Goal: Task Accomplishment & Management: Use online tool/utility

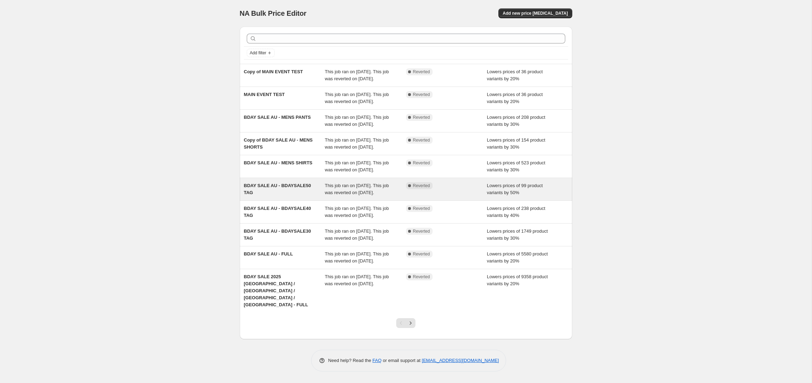
click at [307, 196] on div "BDAY SALE AU - BDAYSALE50 TAG" at bounding box center [284, 189] width 81 height 14
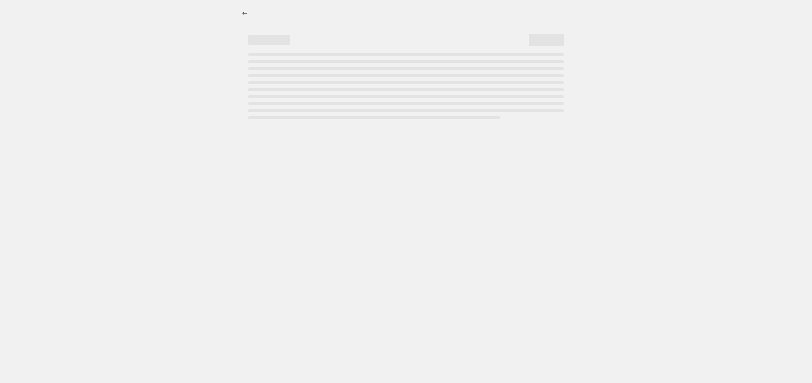
select select "percentage"
select select "product_status"
select select "tag"
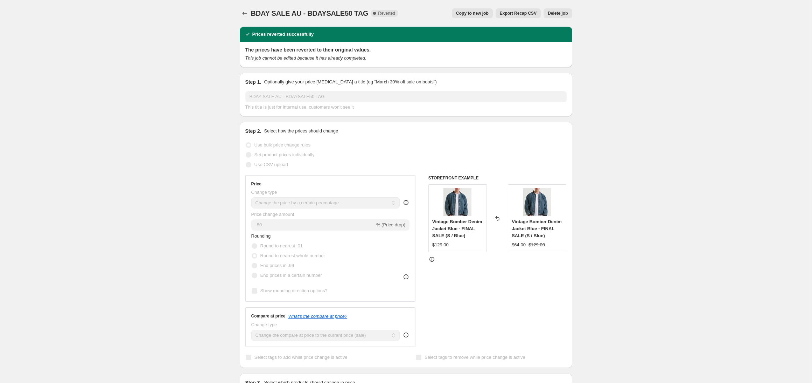
click at [474, 13] on span "Copy to new job" at bounding box center [472, 14] width 33 height 6
select select "percentage"
select select "product_status"
select select "tag"
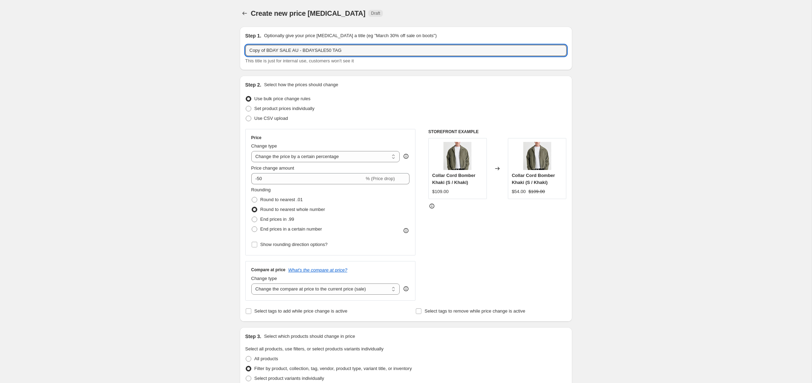
drag, startPoint x: 290, startPoint y: 50, endPoint x: 233, endPoint y: 50, distance: 57.1
drag, startPoint x: 290, startPoint y: 50, endPoint x: 318, endPoint y: 50, distance: 28.4
click at [318, 50] on input "MAIN EVENT AU - BDAYSALE50 TAG" at bounding box center [405, 50] width 321 height 11
paste input "MEVENT3"
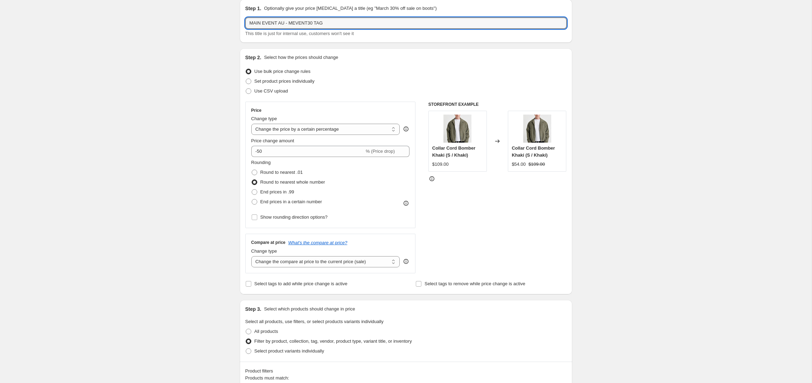
scroll to position [31, 0]
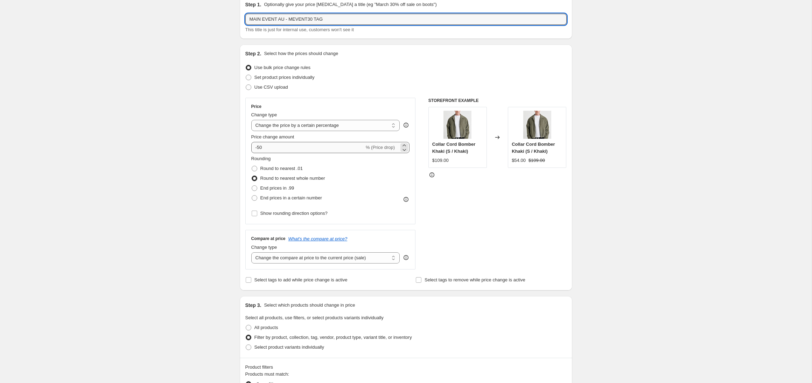
type input "MAIN EVENT AU - MEVENT30 TAG"
click at [259, 147] on input "-50" at bounding box center [307, 147] width 113 height 11
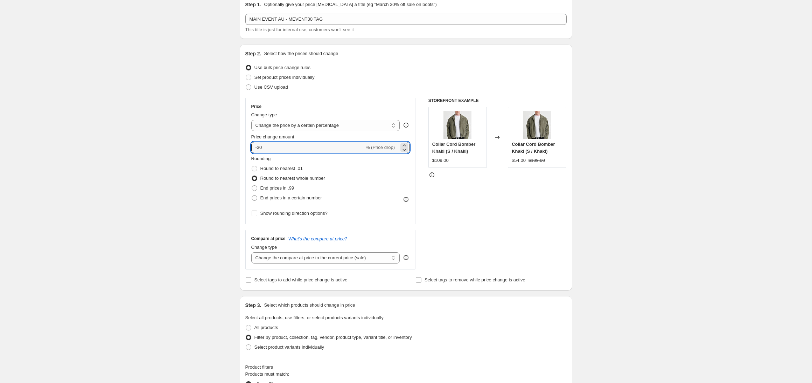
type input "-30"
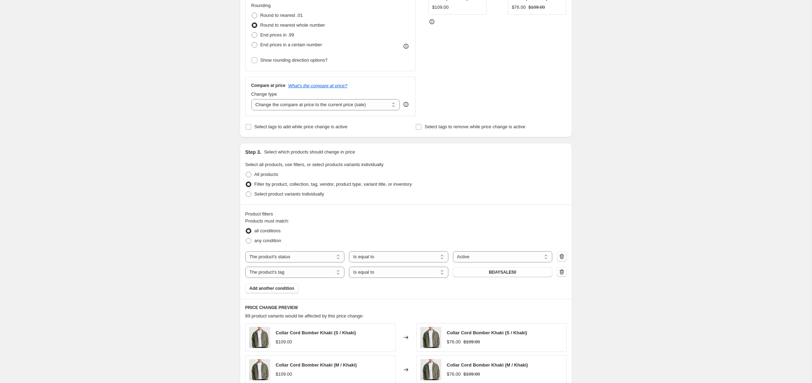
scroll to position [206, 0]
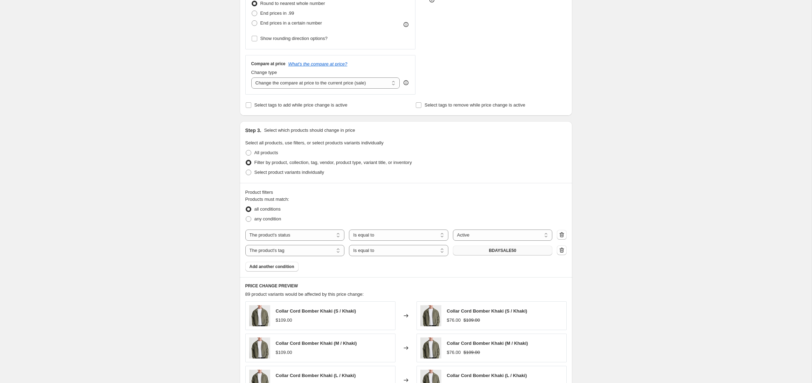
click at [487, 252] on button "BDAYSALE50" at bounding box center [502, 250] width 99 height 10
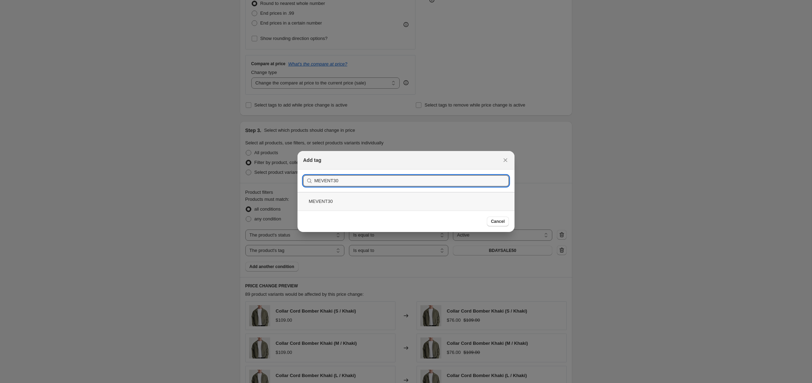
type input "MEVENT30"
click at [319, 200] on div "MEVENT30" at bounding box center [406, 201] width 217 height 19
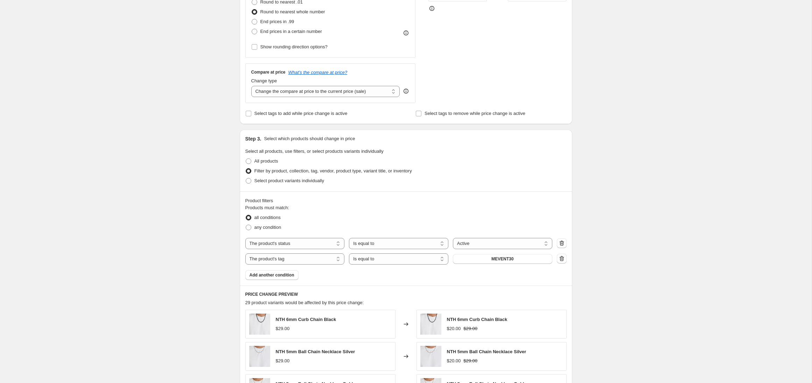
scroll to position [599, 0]
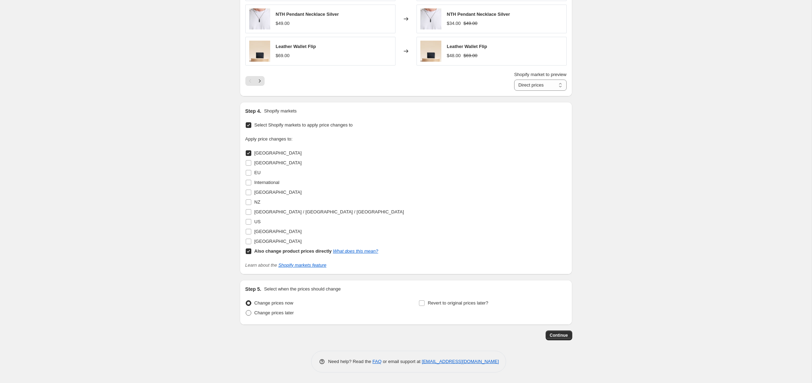
click at [251, 314] on span at bounding box center [248, 313] width 6 height 6
click at [246, 310] on input "Change prices later" at bounding box center [246, 310] width 0 height 0
radio input "true"
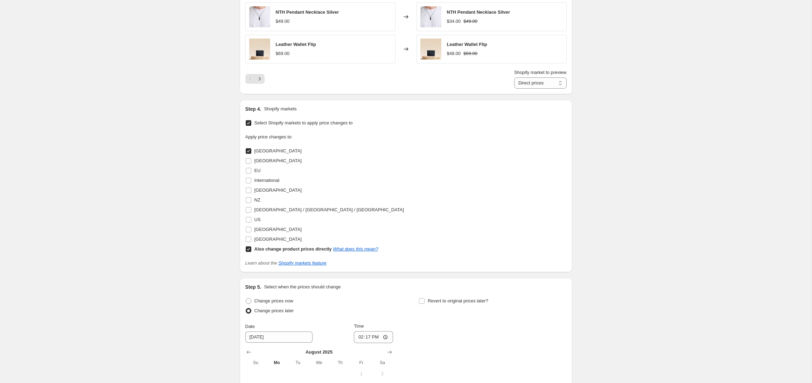
scroll to position [730, 0]
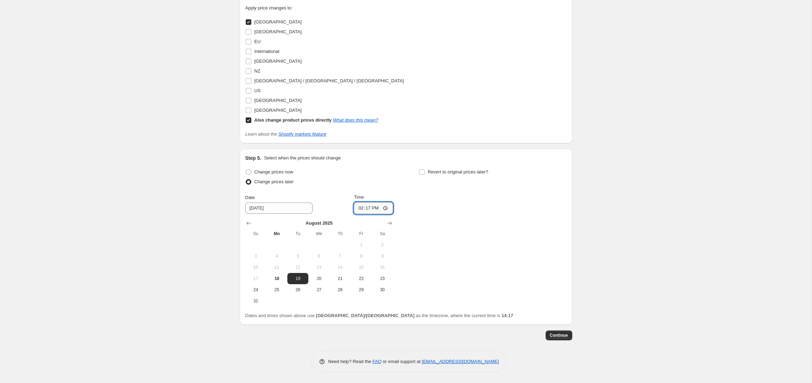
click at [365, 210] on input "14:17" at bounding box center [373, 208] width 39 height 12
click at [360, 209] on input "14:17" at bounding box center [373, 208] width 39 height 12
type input "18:00"
click at [447, 223] on div "Change prices now Change prices later Date [DATE] Time 18:00 [DATE] Su Mo Tu We…" at bounding box center [405, 236] width 321 height 139
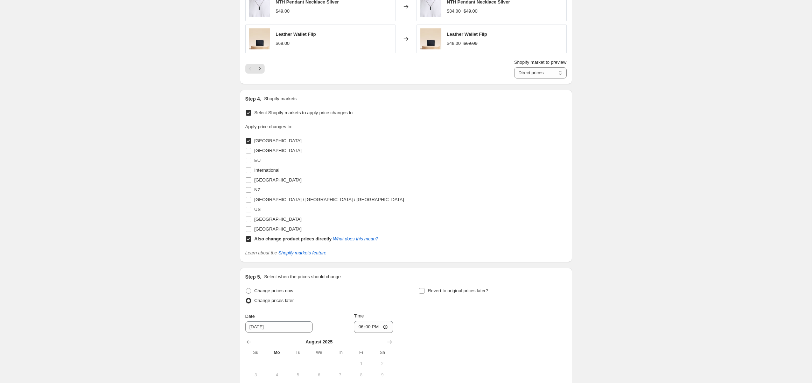
scroll to position [709, 0]
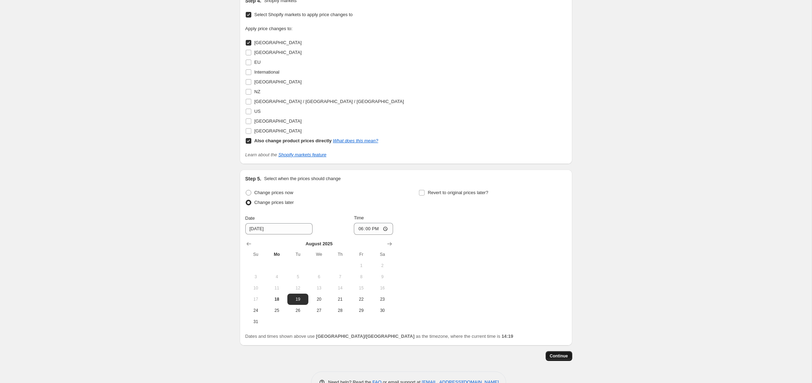
click at [560, 354] on span "Continue" at bounding box center [559, 356] width 18 height 6
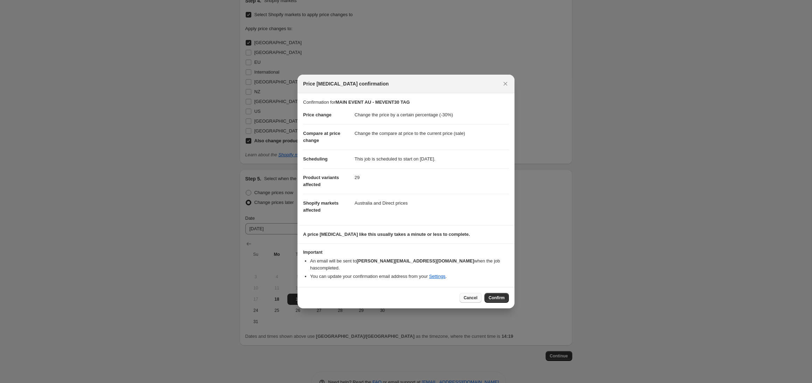
click at [472, 295] on span "Cancel" at bounding box center [471, 298] width 14 height 6
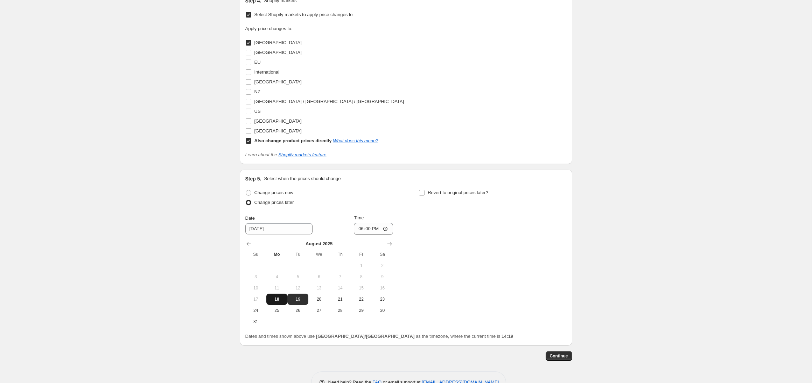
click at [277, 298] on span "18" at bounding box center [276, 299] width 15 height 6
type input "[DATE]"
click at [555, 355] on span "Continue" at bounding box center [559, 356] width 18 height 6
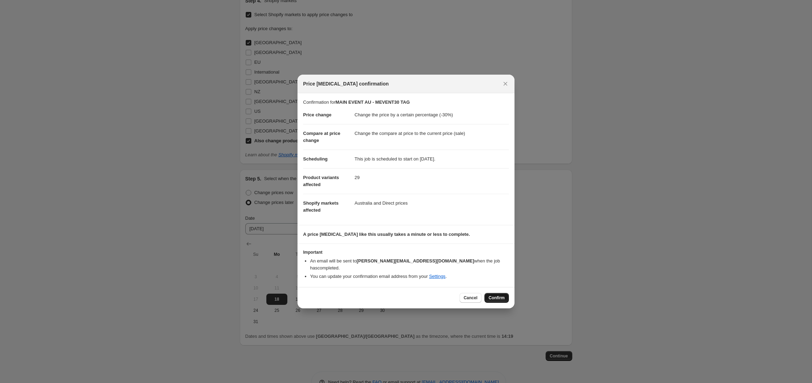
click at [498, 296] on span "Confirm" at bounding box center [497, 298] width 16 height 6
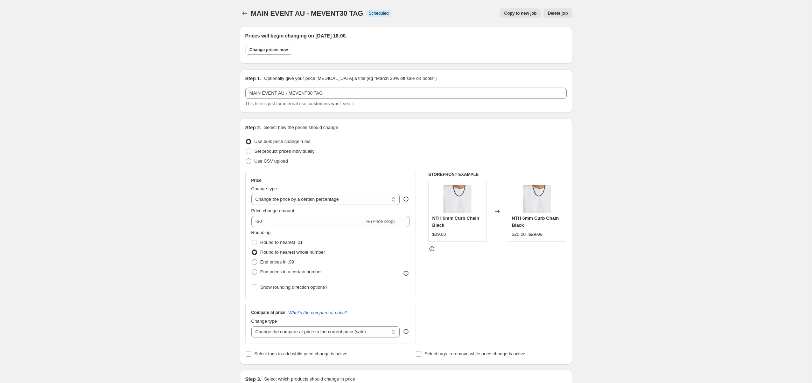
click at [515, 14] on span "Copy to new job" at bounding box center [520, 14] width 33 height 6
select select "percentage"
select select "product_status"
select select "tag"
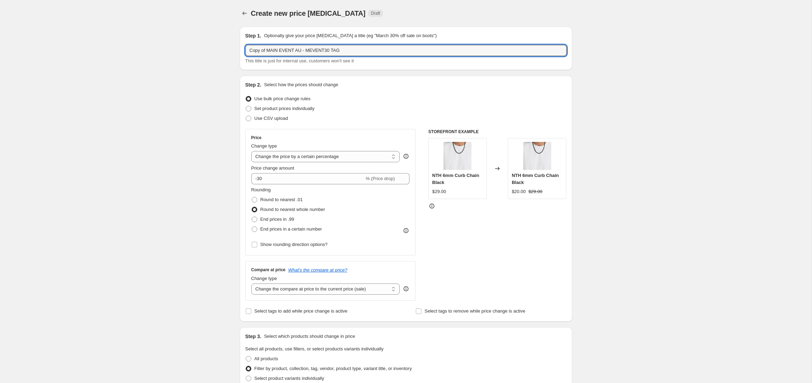
drag, startPoint x: 268, startPoint y: 51, endPoint x: 237, endPoint y: 51, distance: 31.2
click at [309, 49] on input "MAIN EVENT AU - MEVENT30 TAG" at bounding box center [405, 50] width 321 height 11
click at [311, 50] on input "MAIN EVENT AU - MEVENT30 TAG" at bounding box center [405, 50] width 321 height 11
type input "MAIN EVENT AU - MEVENT40 TAG"
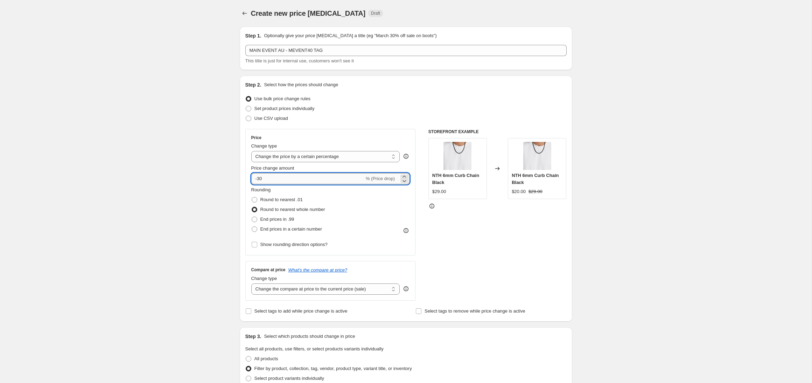
click at [260, 178] on input "-30" at bounding box center [307, 178] width 113 height 11
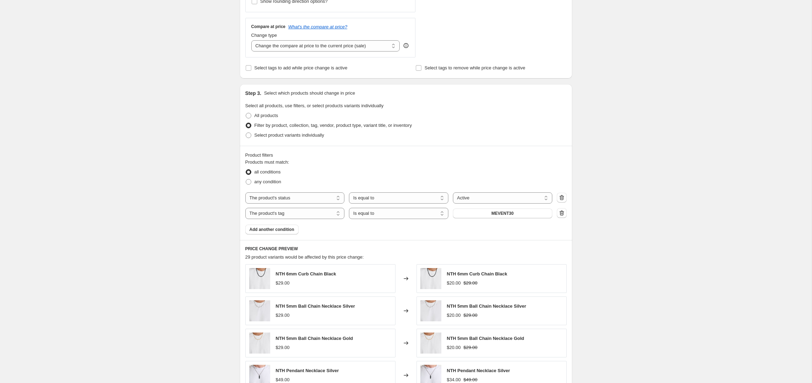
scroll to position [243, 0]
type input "-40"
click at [483, 213] on button "MEVENT30" at bounding box center [502, 213] width 99 height 10
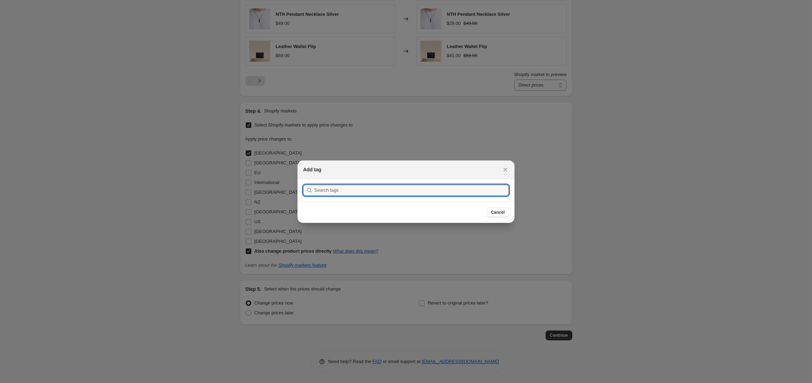
scroll to position [0, 0]
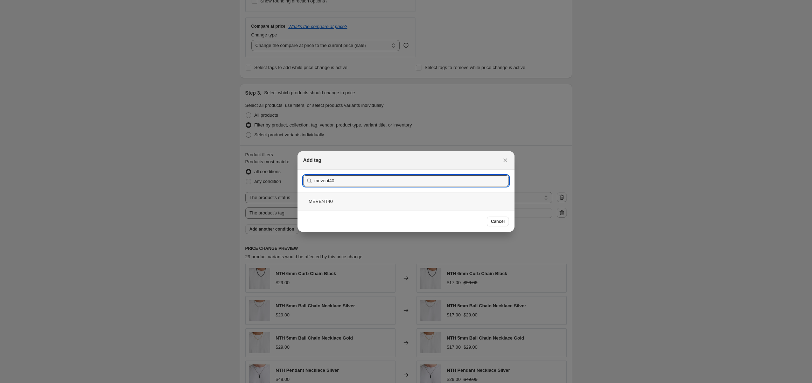
type input "mevent40"
click at [332, 198] on div "MEVENT40" at bounding box center [406, 201] width 217 height 19
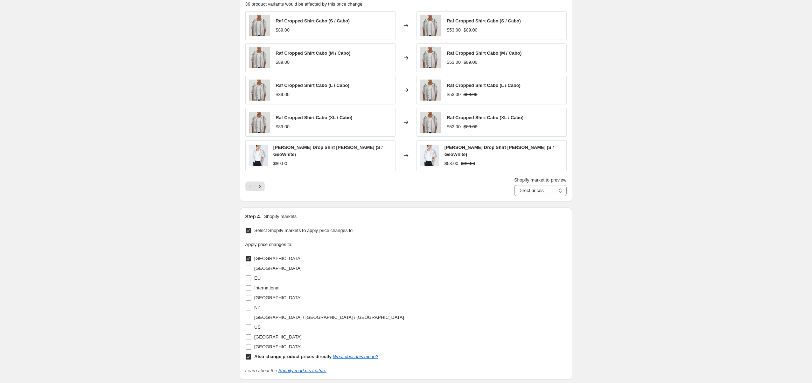
scroll to position [599, 0]
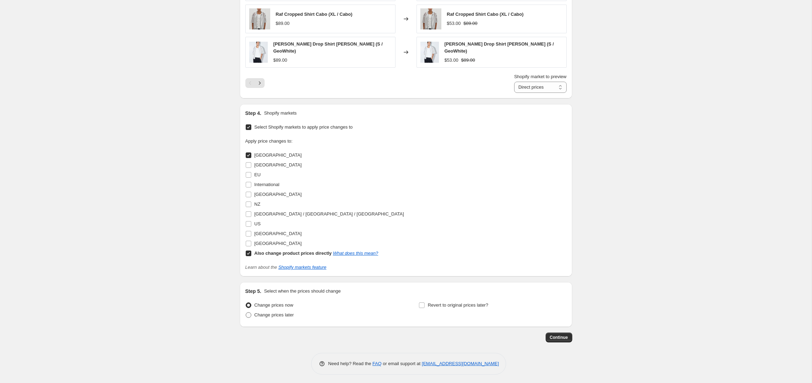
click at [248, 312] on span at bounding box center [249, 315] width 6 height 6
click at [246, 312] on input "Change prices later" at bounding box center [246, 312] width 0 height 0
radio input "true"
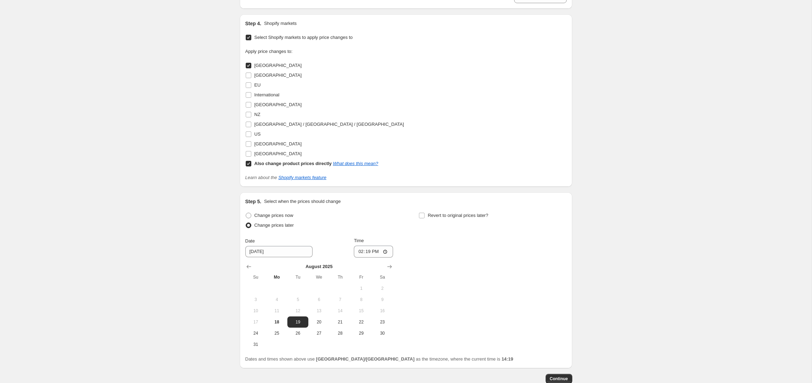
scroll to position [730, 0]
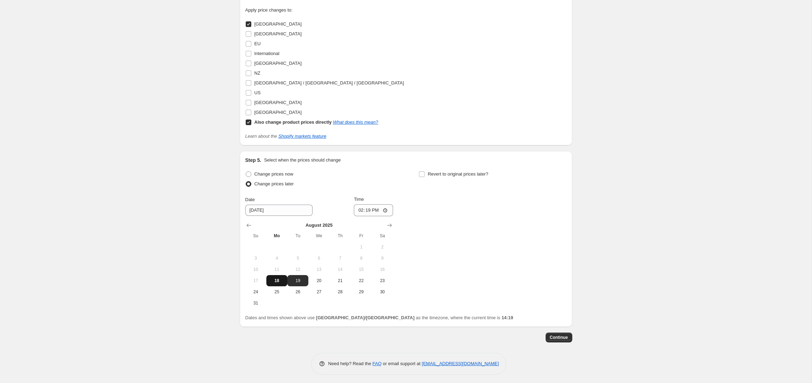
click at [276, 278] on span "18" at bounding box center [276, 281] width 15 height 6
type input "[DATE]"
click at [360, 208] on input "14:19" at bounding box center [373, 210] width 39 height 12
type input "18:10"
click at [557, 337] on span "Continue" at bounding box center [559, 337] width 18 height 6
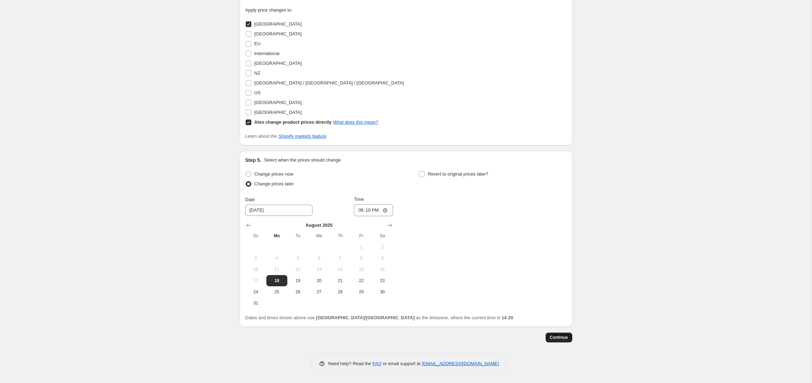
scroll to position [0, 0]
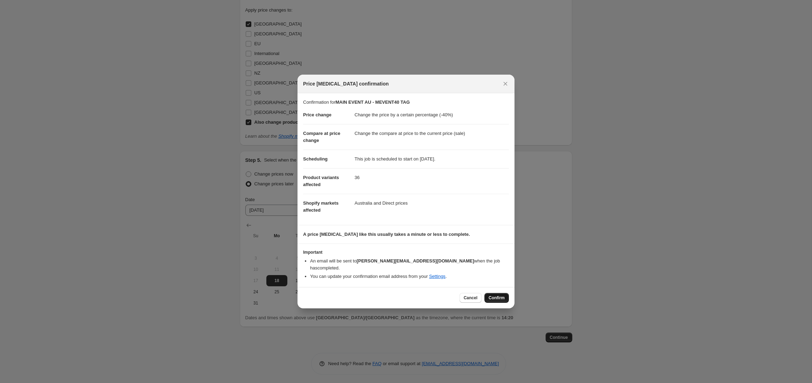
click at [494, 296] on span "Confirm" at bounding box center [497, 298] width 16 height 6
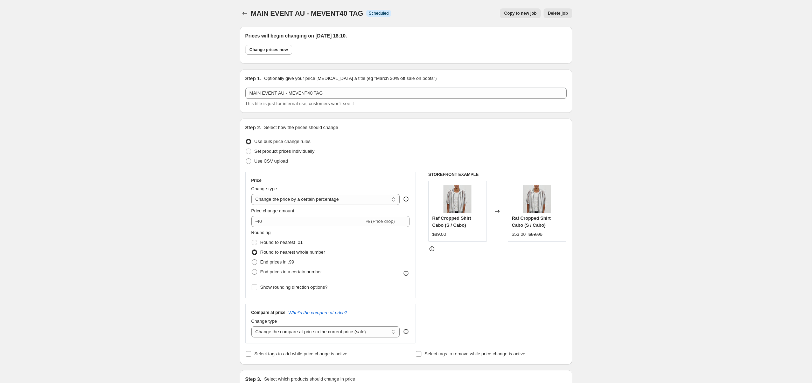
click at [509, 13] on span "Copy to new job" at bounding box center [520, 14] width 33 height 6
select select "percentage"
select select "product_status"
select select "tag"
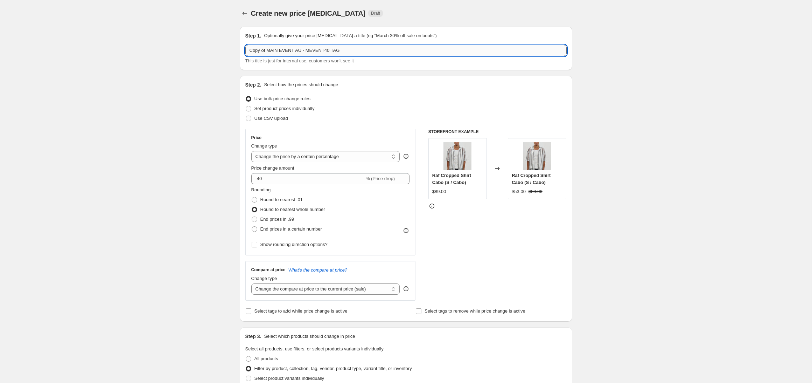
click at [311, 50] on input "Copy of MAIN EVENT AU - MEVENT40 TAG" at bounding box center [405, 50] width 321 height 11
drag, startPoint x: 266, startPoint y: 50, endPoint x: 235, endPoint y: 49, distance: 31.5
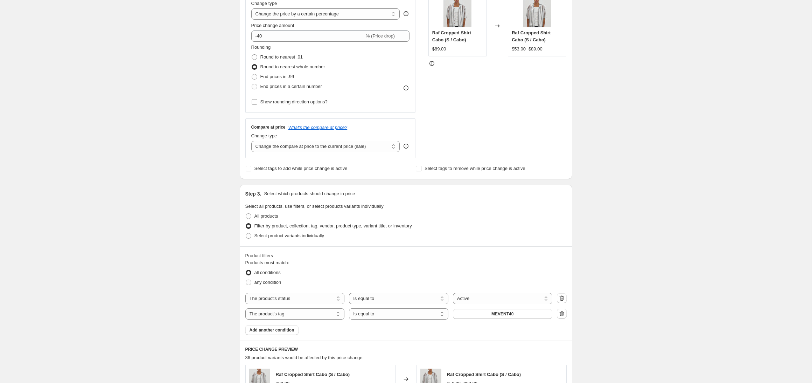
scroll to position [171, 0]
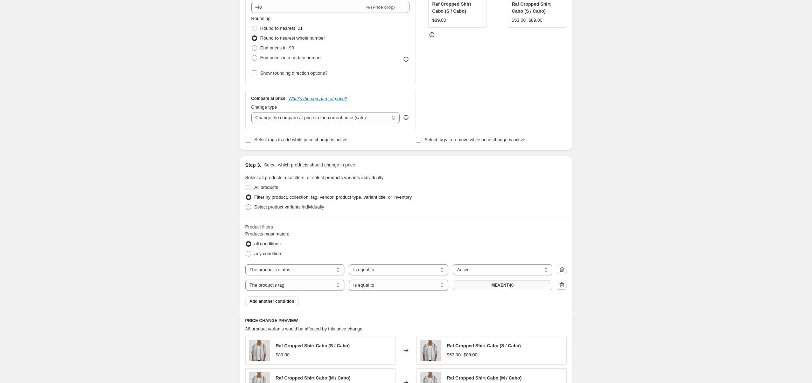
type input "MAIN EVENT AU - WEVENT40 TAG"
click at [506, 287] on button "MEVENT40" at bounding box center [502, 285] width 99 height 10
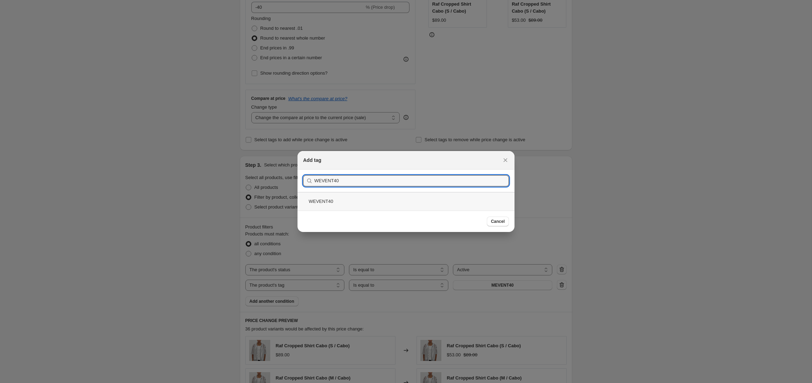
type input "WEVENT40"
click at [336, 203] on div "WEVENT40" at bounding box center [406, 201] width 217 height 19
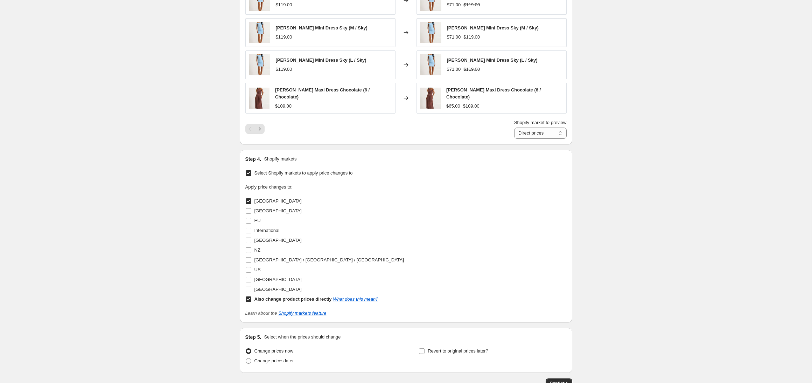
scroll to position [599, 0]
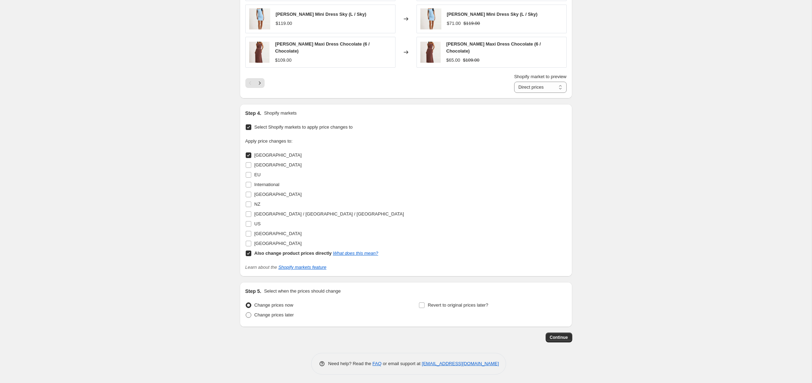
click at [247, 315] on span at bounding box center [249, 315] width 6 height 6
click at [246, 312] on input "Change prices later" at bounding box center [246, 312] width 0 height 0
radio input "true"
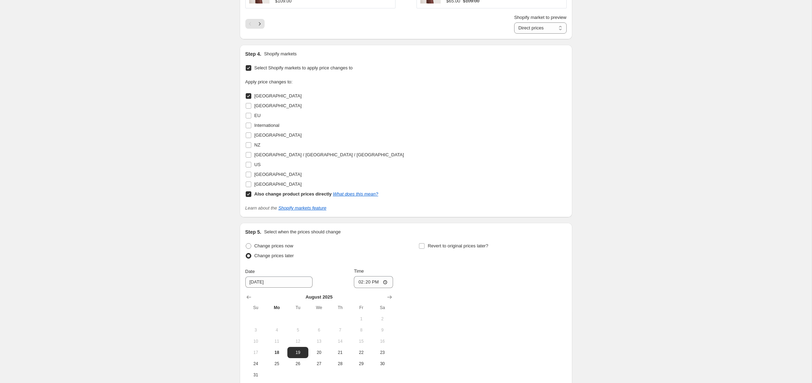
scroll to position [659, 0]
click at [273, 347] on button "18" at bounding box center [276, 351] width 21 height 11
type input "[DATE]"
click at [362, 280] on input "14:20" at bounding box center [373, 282] width 39 height 12
type input "18:20"
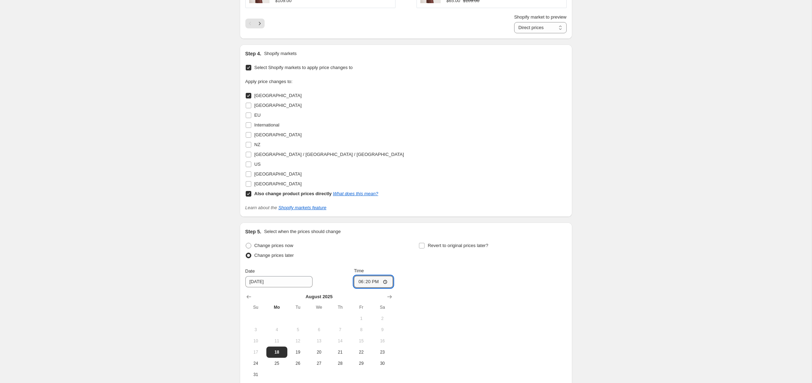
drag, startPoint x: 491, startPoint y: 275, endPoint x: 495, endPoint y: 275, distance: 3.9
click at [491, 275] on div "Change prices now Change prices later Date [DATE] Time 18:[DATE] Mo Tu We Th Fr…" at bounding box center [405, 310] width 321 height 139
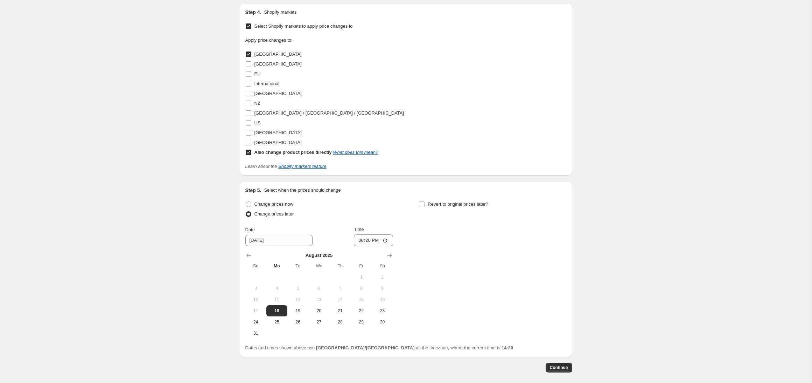
scroll to position [730, 0]
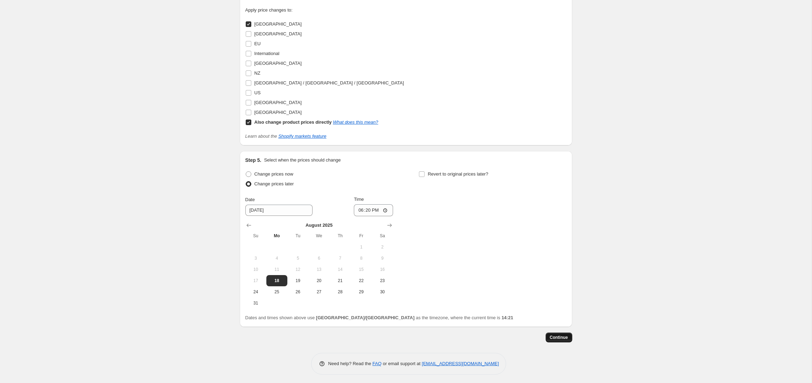
click at [558, 334] on span "Continue" at bounding box center [559, 337] width 18 height 6
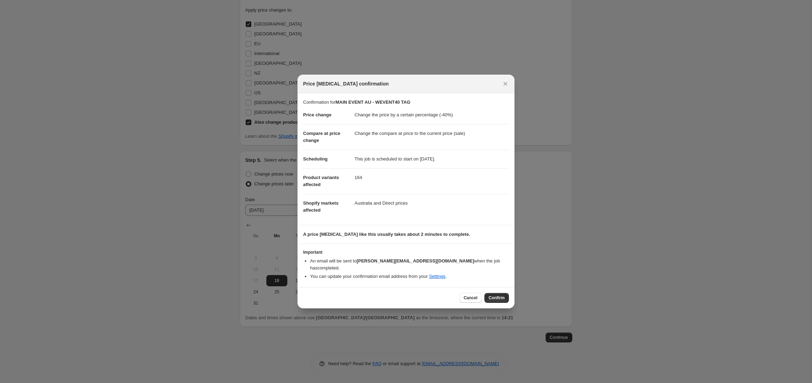
click at [492, 295] on span "Confirm" at bounding box center [497, 298] width 16 height 6
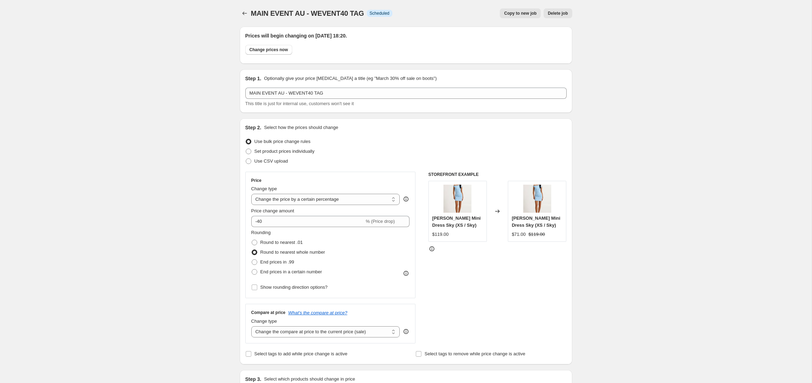
click at [518, 13] on span "Copy to new job" at bounding box center [520, 14] width 33 height 6
select select "percentage"
select select "product_status"
select select "tag"
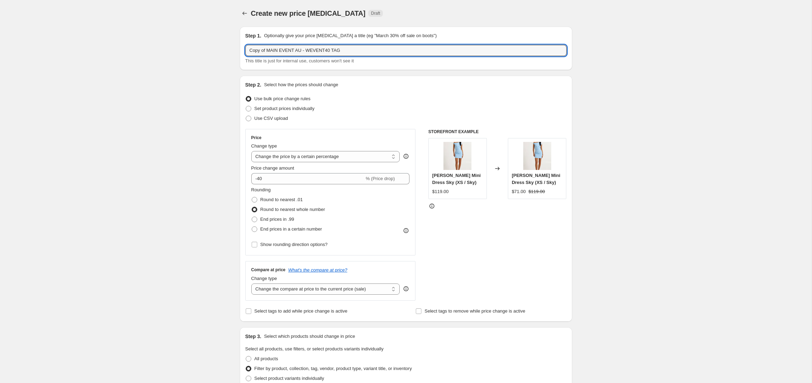
drag, startPoint x: 266, startPoint y: 50, endPoint x: 225, endPoint y: 50, distance: 40.6
click at [310, 50] on input "MAIN EVENT AU - WEVENT40 TAG" at bounding box center [405, 50] width 321 height 11
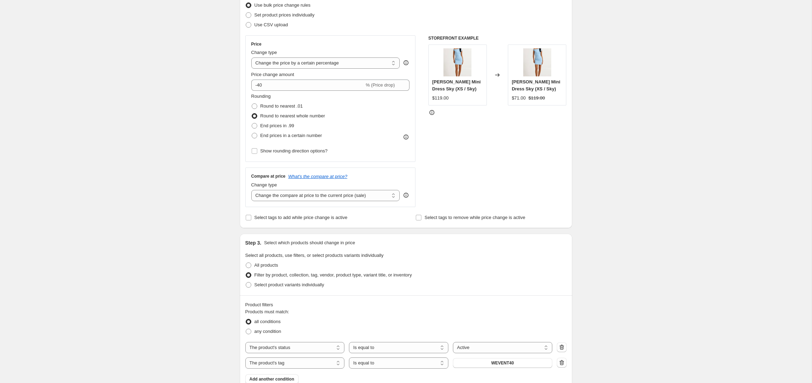
scroll to position [86, 0]
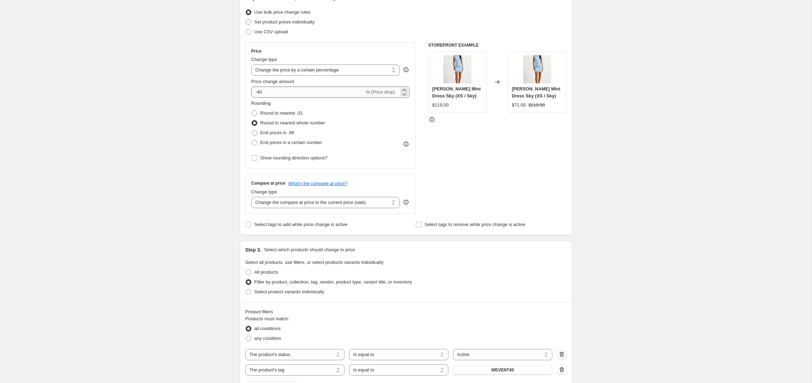
type input "MAIN EVENT AU - WEVENT30 TAG"
click at [259, 92] on input "-40" at bounding box center [307, 91] width 113 height 11
type input "-30"
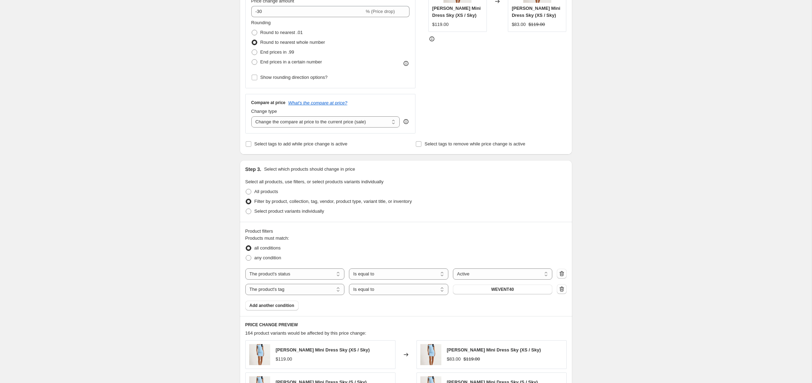
scroll to position [172, 0]
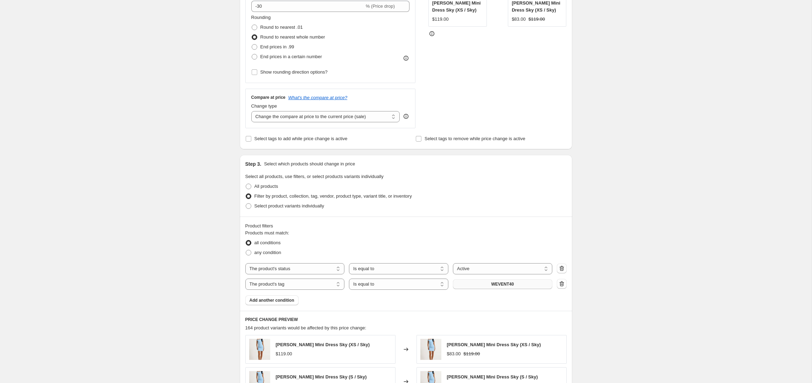
click at [480, 286] on button "WEVENT40" at bounding box center [502, 284] width 99 height 10
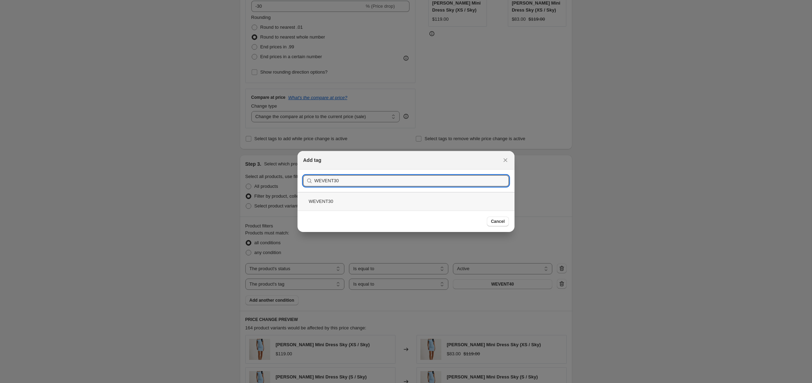
type input "WEVENT30"
click at [342, 201] on div "WEVENT30" at bounding box center [406, 201] width 217 height 19
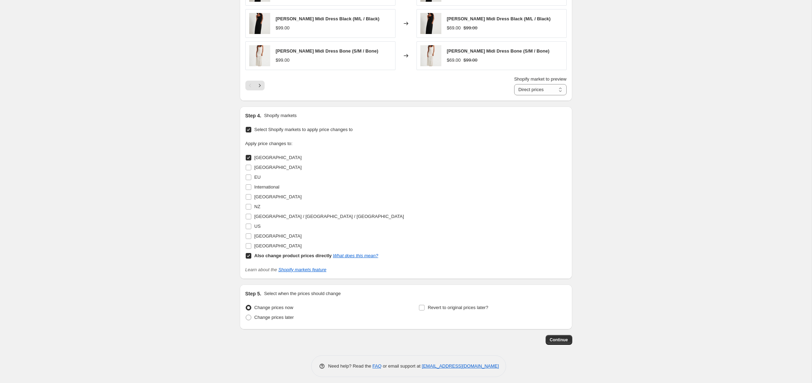
scroll to position [599, 0]
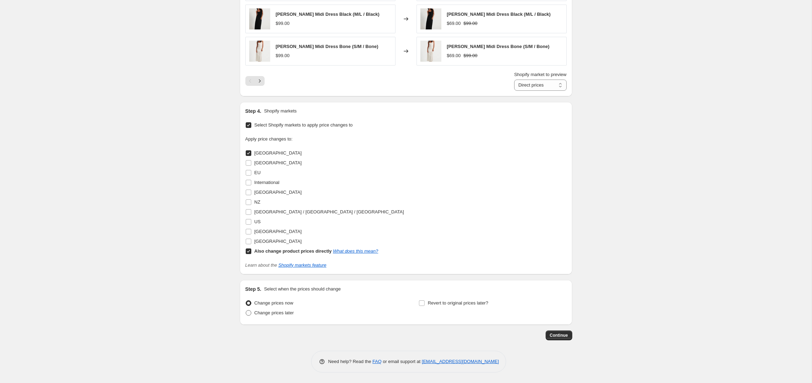
click at [249, 314] on span at bounding box center [249, 313] width 6 height 6
click at [246, 310] on input "Change prices later" at bounding box center [246, 310] width 0 height 0
radio input "true"
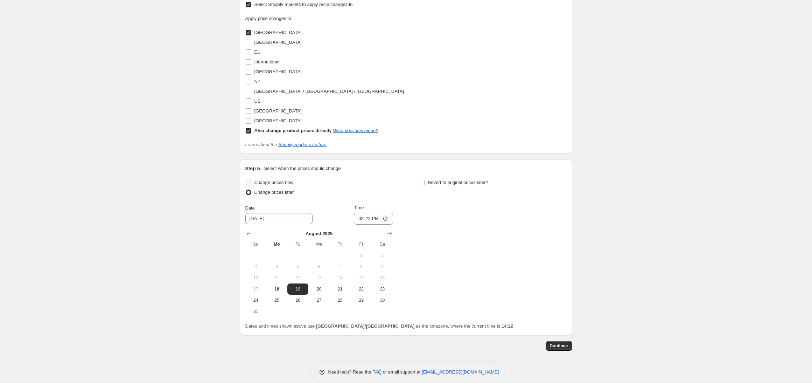
scroll to position [730, 0]
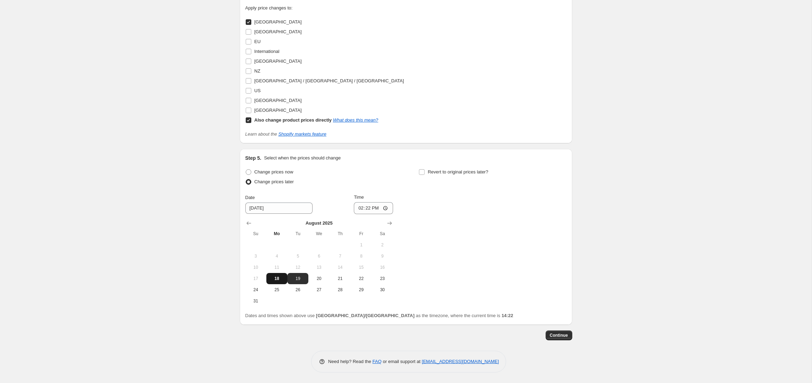
drag, startPoint x: 276, startPoint y: 276, endPoint x: 304, endPoint y: 257, distance: 34.4
click at [276, 276] on span "18" at bounding box center [276, 279] width 15 height 6
type input "[DATE]"
click at [359, 209] on input "14:22" at bounding box center [373, 208] width 39 height 12
type input "18:30"
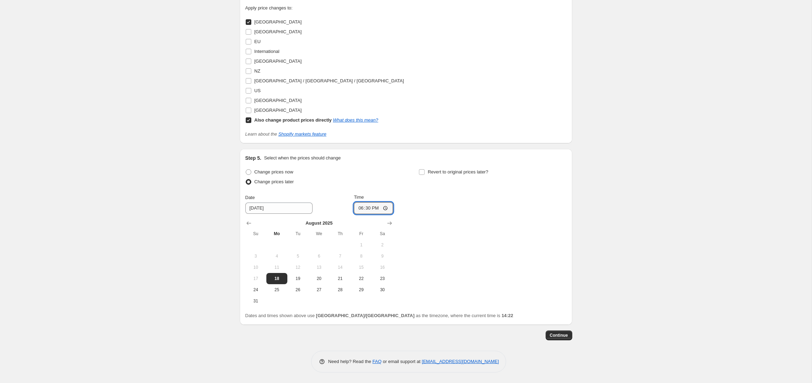
click at [499, 201] on div "Change prices now Change prices later Date [DATE] Time 18:[DATE] Mo Tu We Th Fr…" at bounding box center [405, 236] width 321 height 139
click at [556, 336] on span "Continue" at bounding box center [559, 335] width 18 height 6
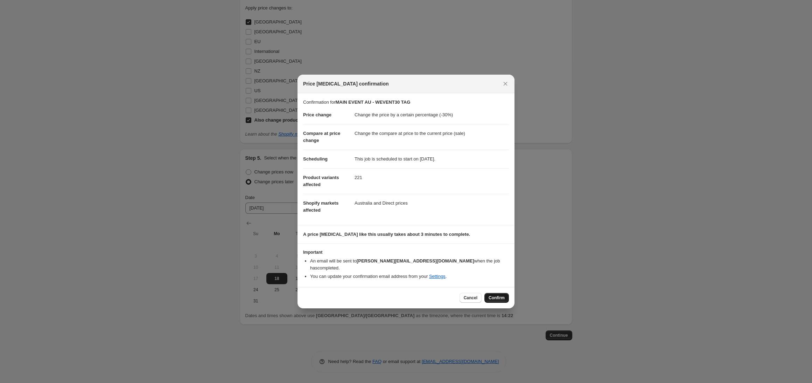
click at [501, 295] on span "Confirm" at bounding box center [497, 298] width 16 height 6
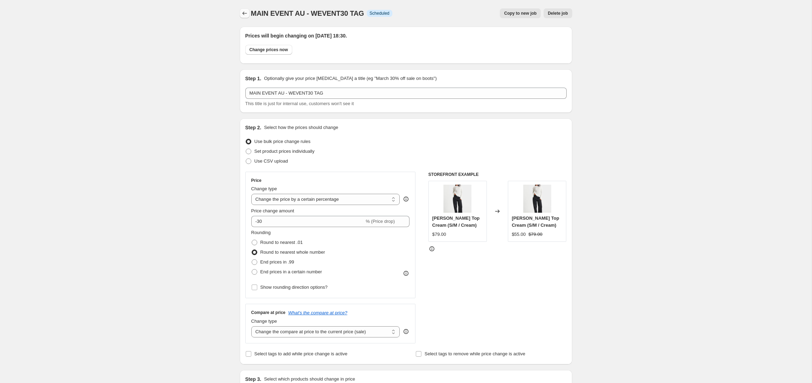
click at [246, 14] on icon "Price change jobs" at bounding box center [244, 13] width 7 height 7
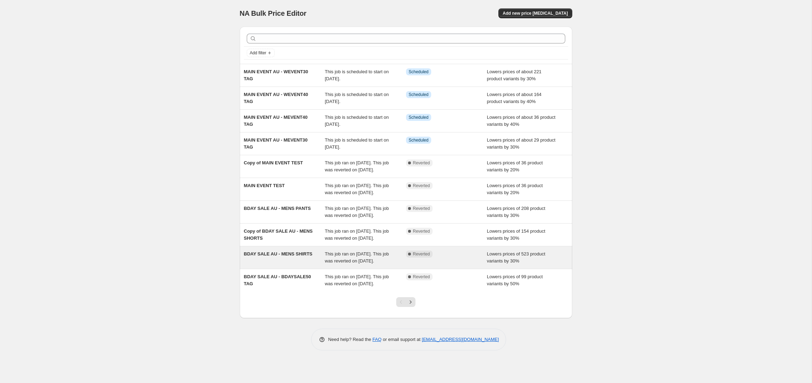
scroll to position [19, 0]
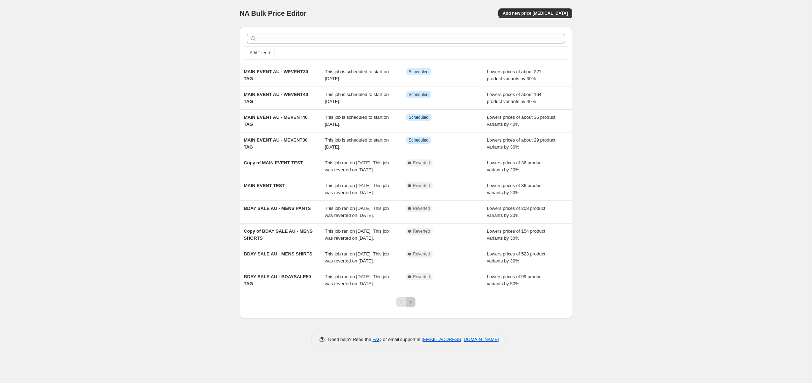
click at [411, 305] on icon "Next" at bounding box center [410, 301] width 7 height 7
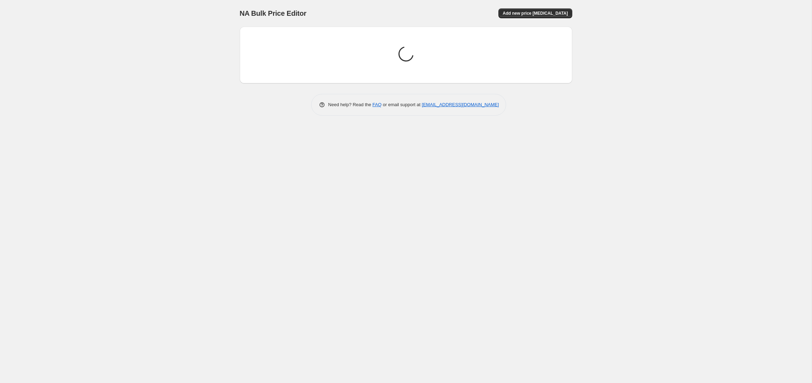
scroll to position [0, 0]
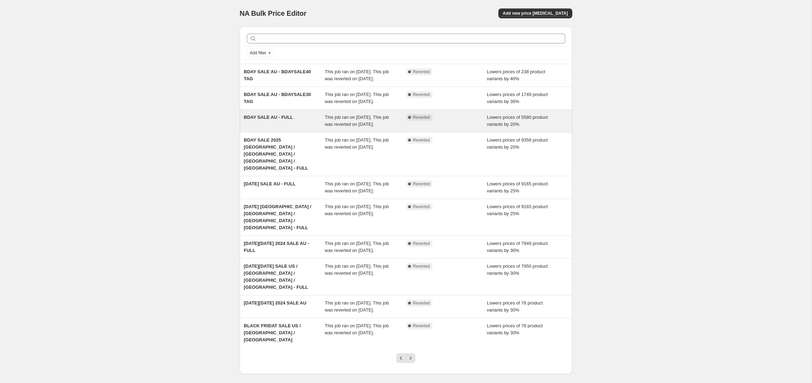
click at [287, 128] on div "BDAY SALE AU - FULL" at bounding box center [284, 121] width 81 height 14
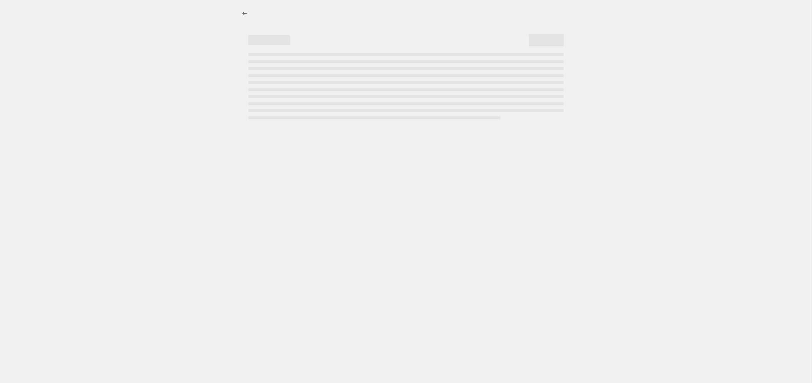
select select "percentage"
select select "product_status"
select select "tag"
select select "not_equal"
select select "tag"
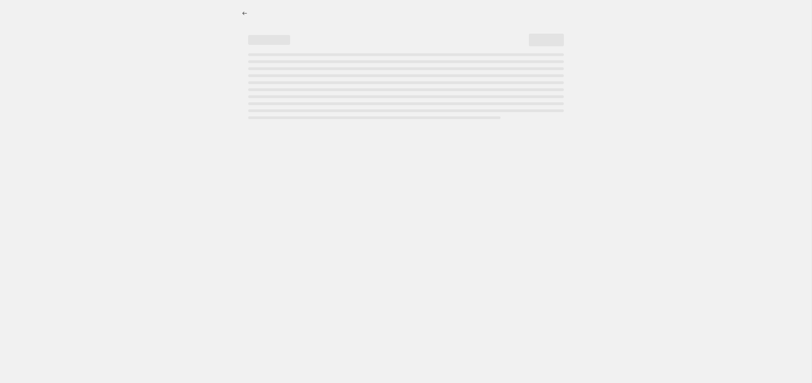
select select "not_equal"
select select "tag"
select select "not_equal"
select select "tag"
select select "not_equal"
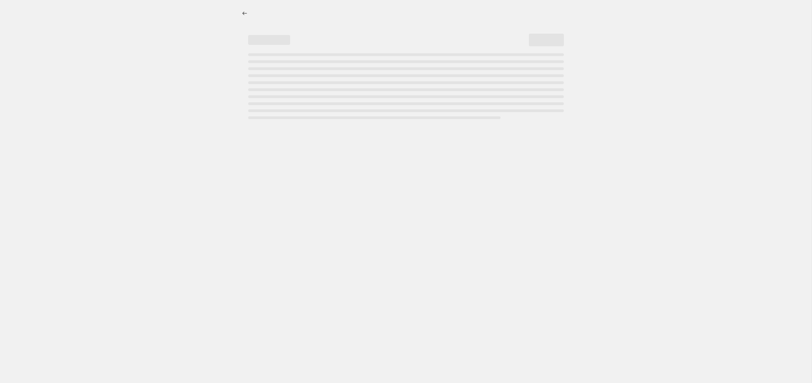
select select "tag"
select select "not_equal"
select select "tag"
select select "not_equal"
select select "tag"
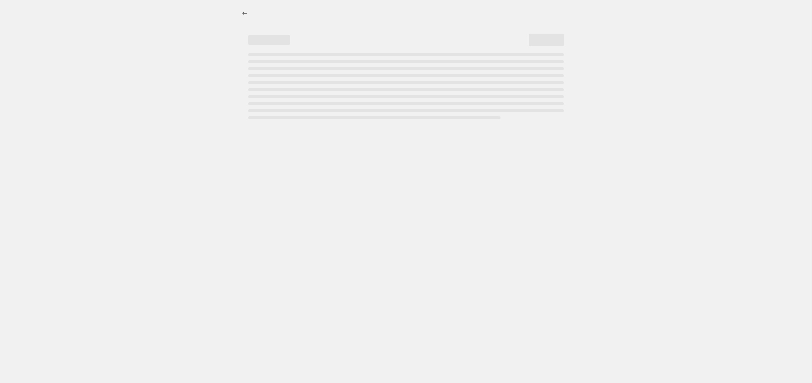
select select "not_equal"
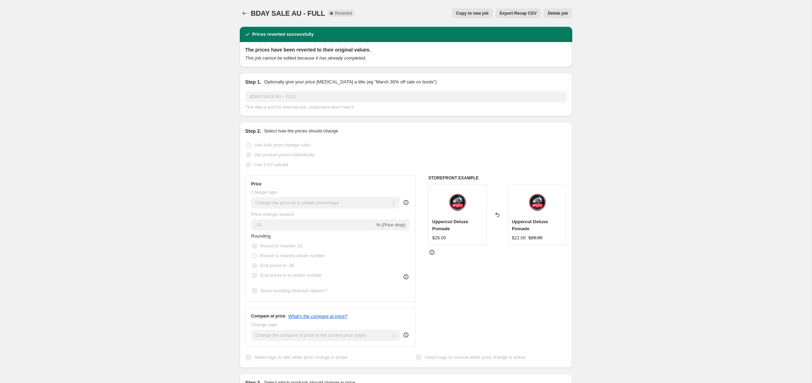
click at [479, 13] on span "Copy to new job" at bounding box center [472, 14] width 33 height 6
select select "percentage"
select select "product_status"
select select "tag"
select select "not_equal"
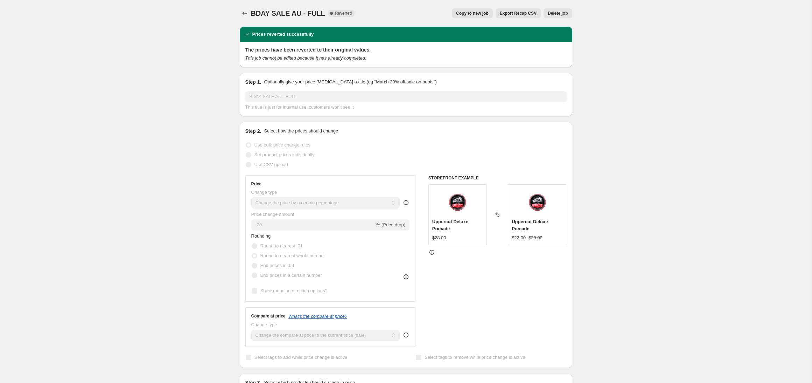
select select "tag"
select select "not_equal"
select select "tag"
select select "not_equal"
select select "tag"
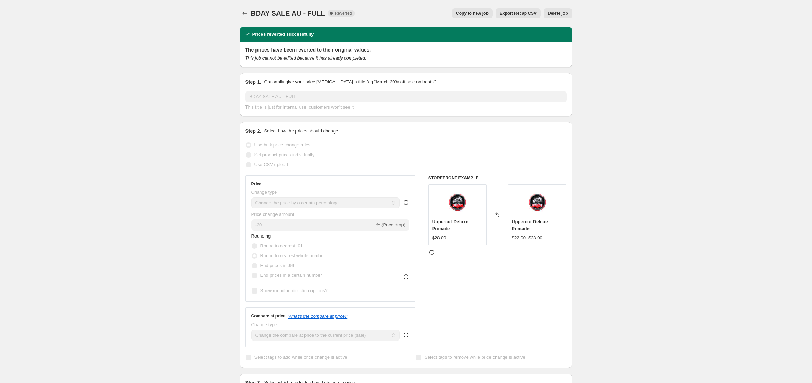
select select "not_equal"
select select "tag"
select select "not_equal"
select select "tag"
select select "not_equal"
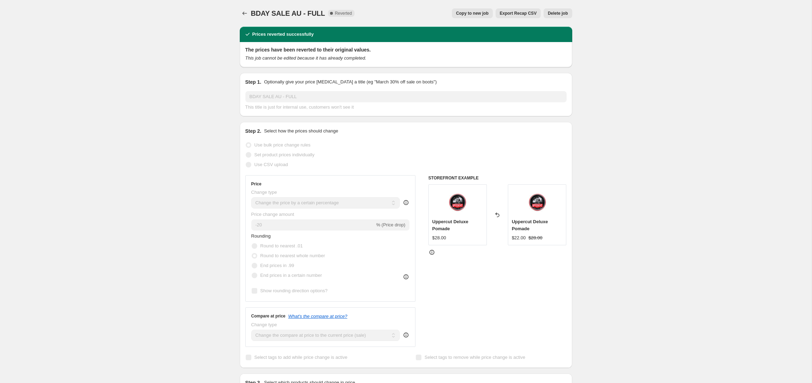
select select "tag"
select select "not_equal"
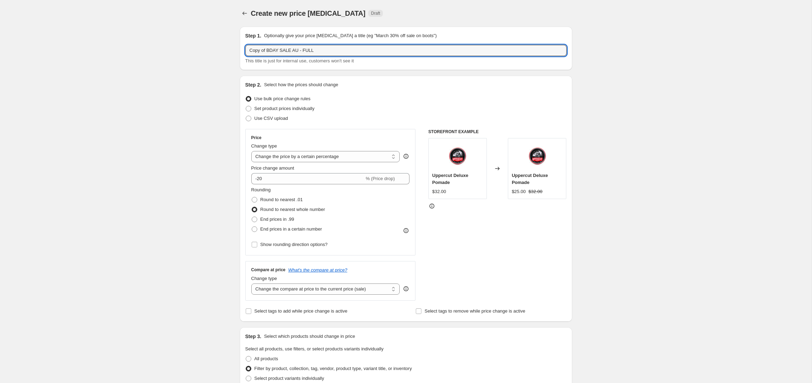
drag, startPoint x: 279, startPoint y: 51, endPoint x: 229, endPoint y: 51, distance: 50.4
click at [292, 50] on input "MAIN EVENT SALE AU - FULL" at bounding box center [405, 50] width 321 height 11
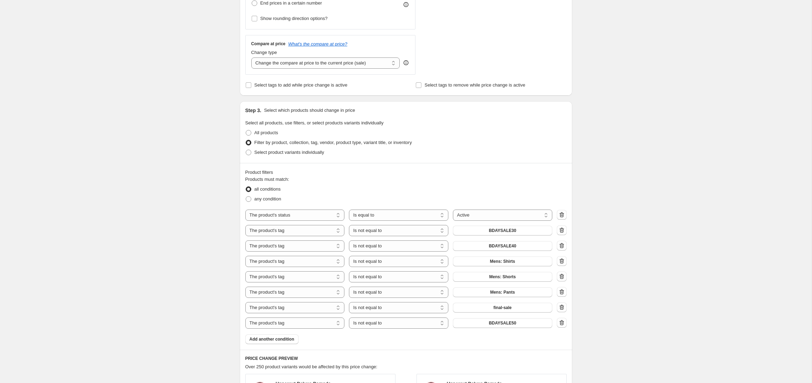
scroll to position [229, 0]
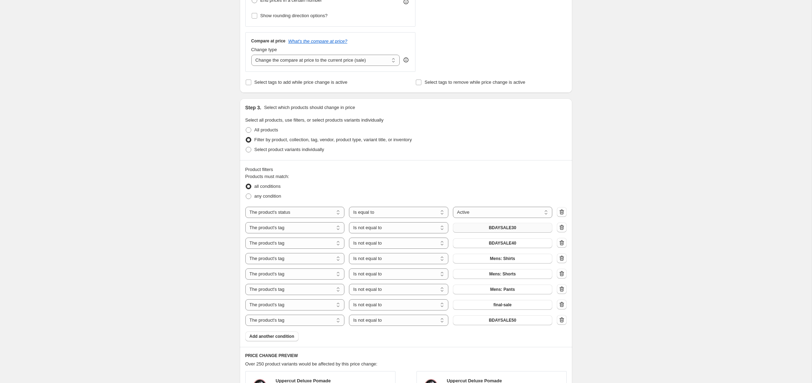
type input "MAIN EVENT SALE 25 - FULL"
click at [525, 229] on button "BDAYSALE30" at bounding box center [502, 228] width 99 height 10
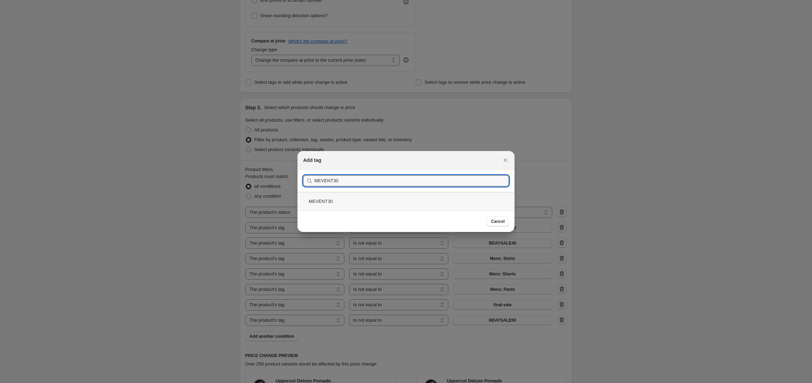
type input "MEVENT30"
drag, startPoint x: 340, startPoint y: 201, endPoint x: 347, endPoint y: 202, distance: 6.8
click at [340, 201] on div "MEVENT30" at bounding box center [406, 201] width 217 height 19
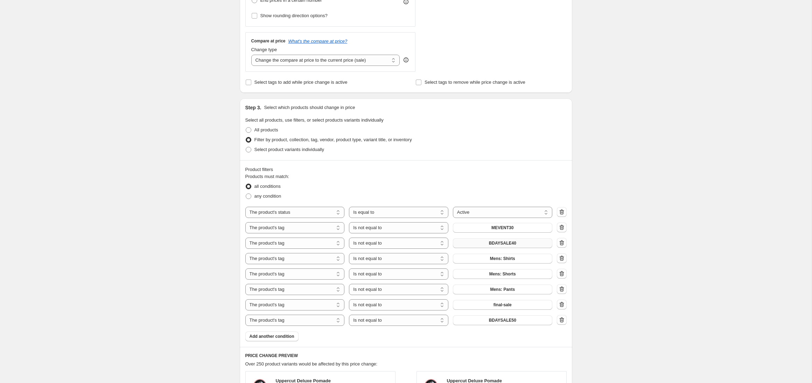
click at [508, 246] on button "BDAYSALE40" at bounding box center [502, 243] width 99 height 10
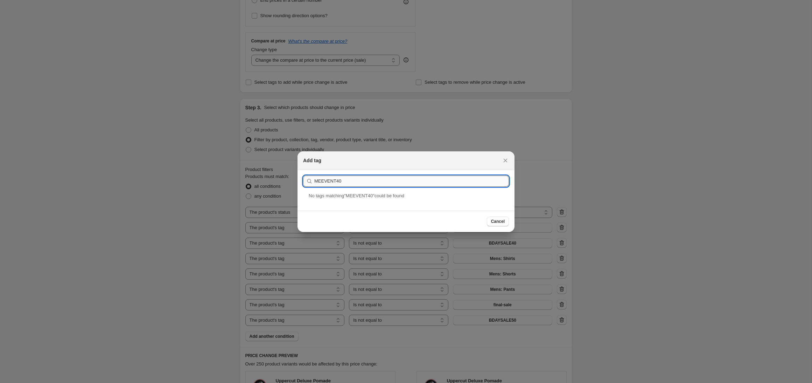
click at [324, 181] on input "MEEVENT40" at bounding box center [411, 180] width 195 height 11
type input "MEVENT40"
click at [345, 201] on div "MEVENT40" at bounding box center [406, 201] width 217 height 19
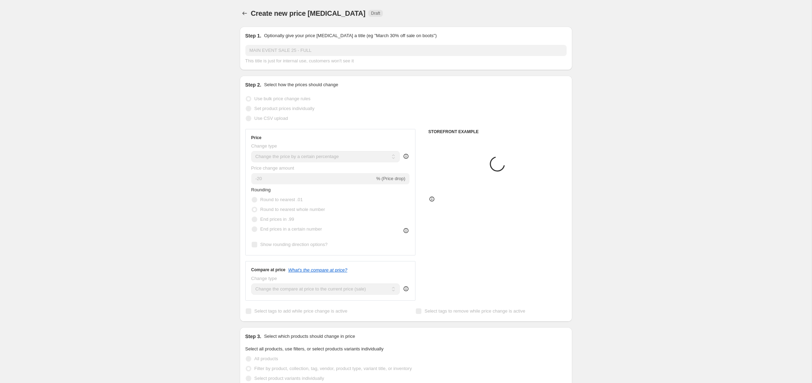
scroll to position [229, 0]
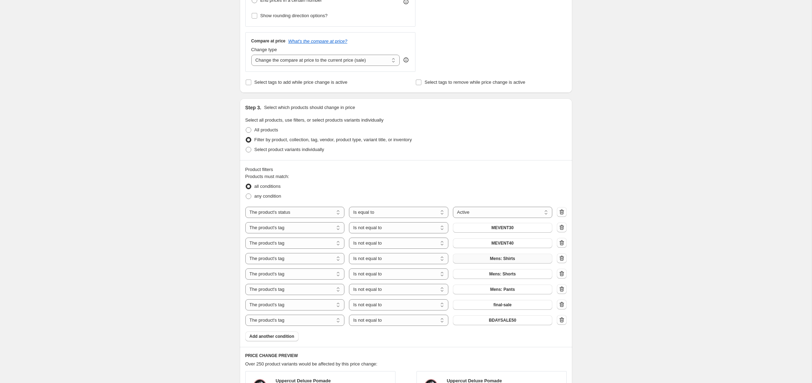
click at [521, 259] on button "Mens: Shirts" at bounding box center [502, 259] width 99 height 10
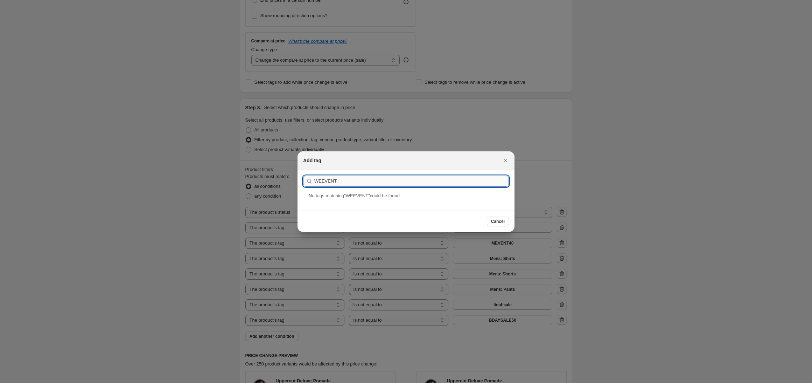
click at [324, 181] on input "WEEVENT" at bounding box center [411, 180] width 195 height 11
click at [335, 181] on input "WEVENT" at bounding box center [411, 180] width 195 height 11
type input "WEVENT30"
click at [333, 198] on div "WEVENT30" at bounding box center [406, 201] width 217 height 19
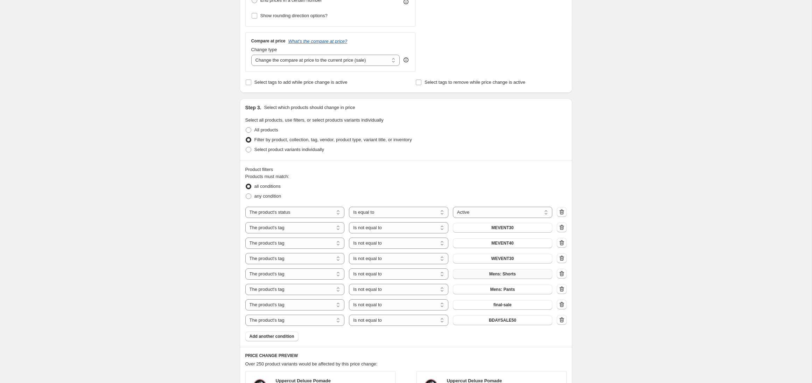
click at [508, 274] on span "Mens: Shorts" at bounding box center [503, 274] width 27 height 6
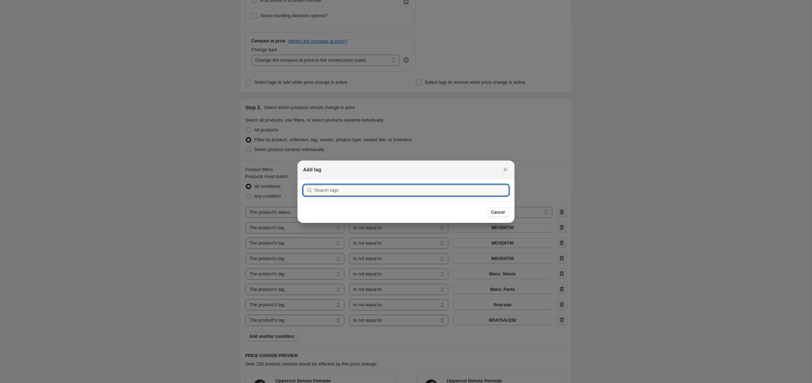
scroll to position [0, 0]
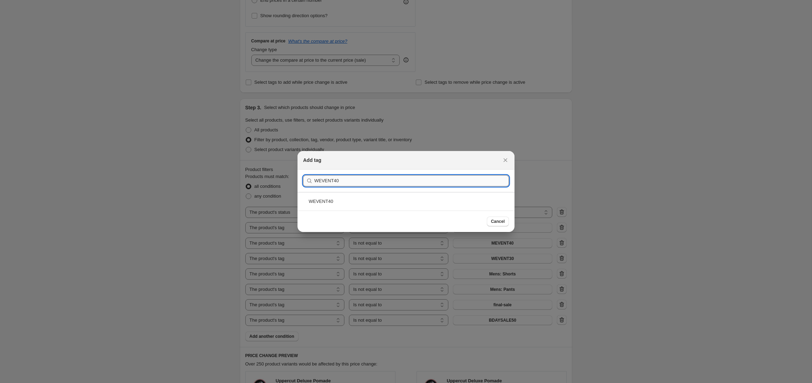
type input "WEVENT40"
click at [331, 198] on div "WEVENT40" at bounding box center [406, 201] width 217 height 19
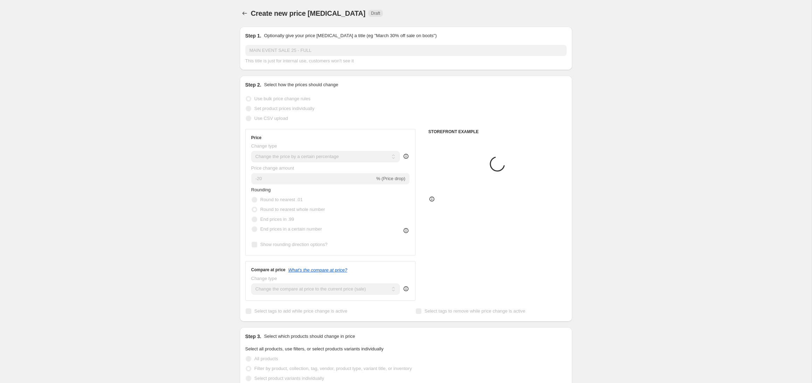
scroll to position [229, 0]
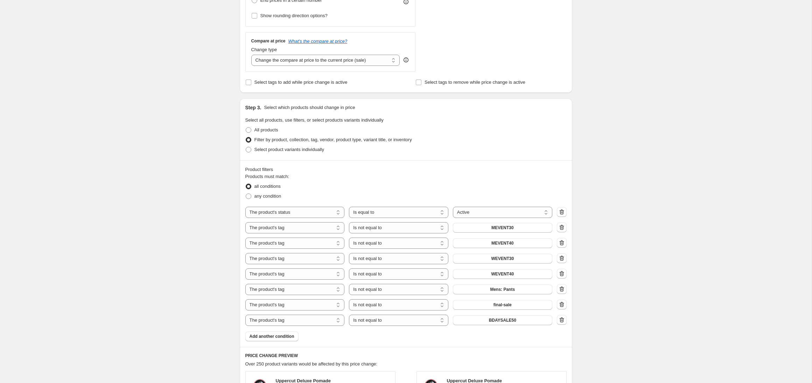
click at [560, 290] on icon "button" at bounding box center [562, 288] width 5 height 5
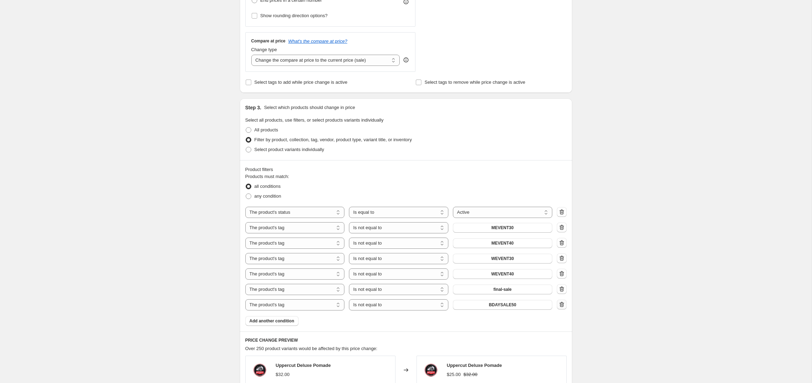
click at [561, 304] on icon "button" at bounding box center [561, 304] width 7 height 7
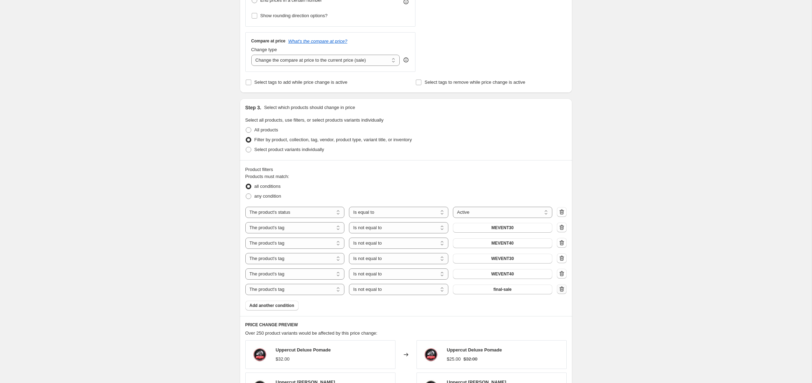
click at [565, 290] on icon "button" at bounding box center [561, 288] width 7 height 7
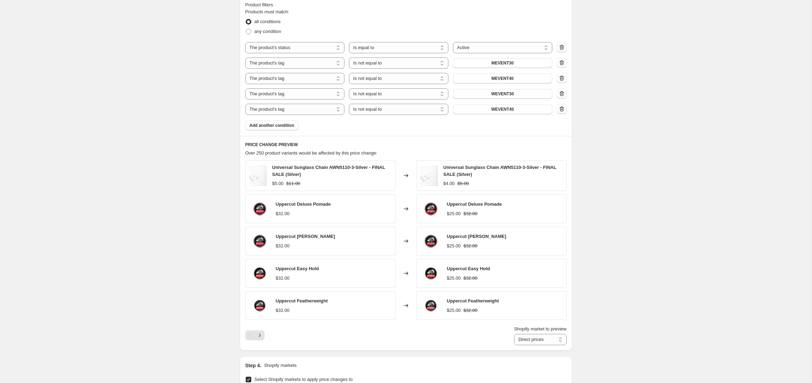
scroll to position [647, 0]
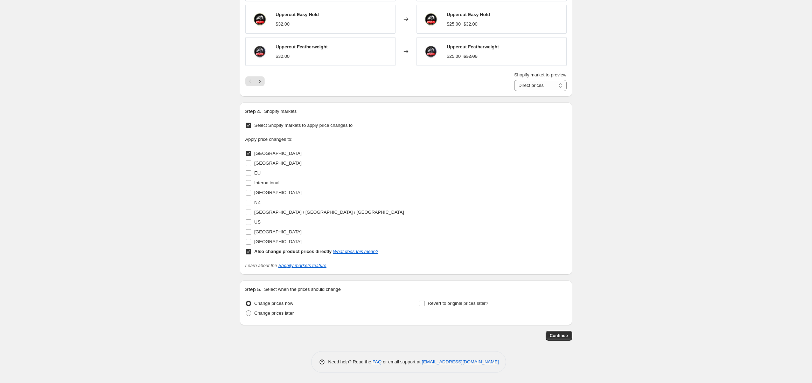
click at [248, 315] on span at bounding box center [249, 313] width 6 height 6
click at [246, 311] on input "Change prices later" at bounding box center [246, 310] width 0 height 0
radio input "true"
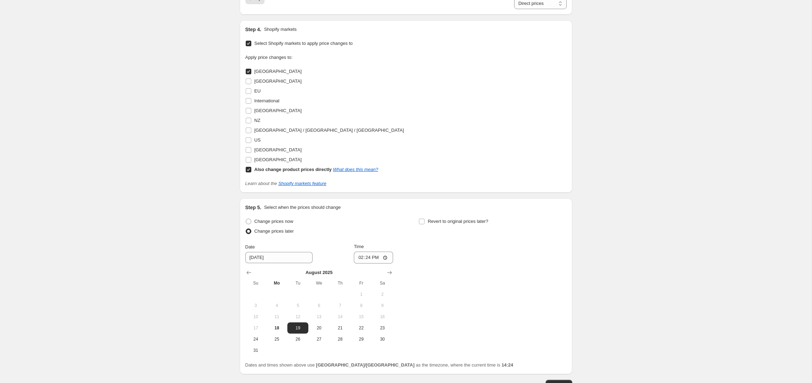
scroll to position [731, 0]
click at [360, 258] on input "14:24" at bounding box center [373, 255] width 39 height 12
type input "17:00"
click at [431, 267] on div "Change prices now Change prices later Date [DATE] Time 17:00 [DATE] Su Mo Tu We…" at bounding box center [405, 283] width 321 height 139
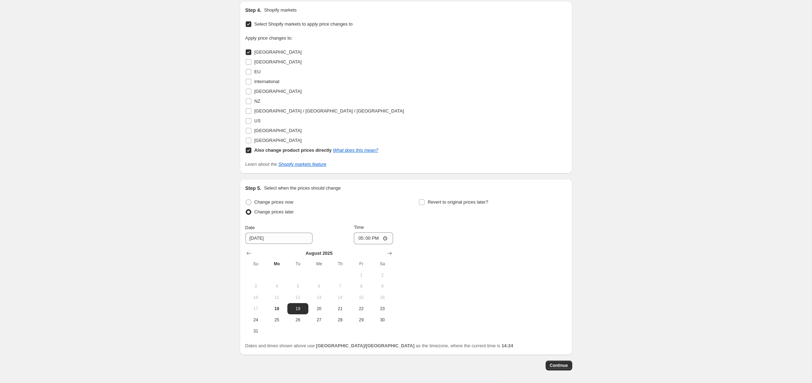
scroll to position [751, 0]
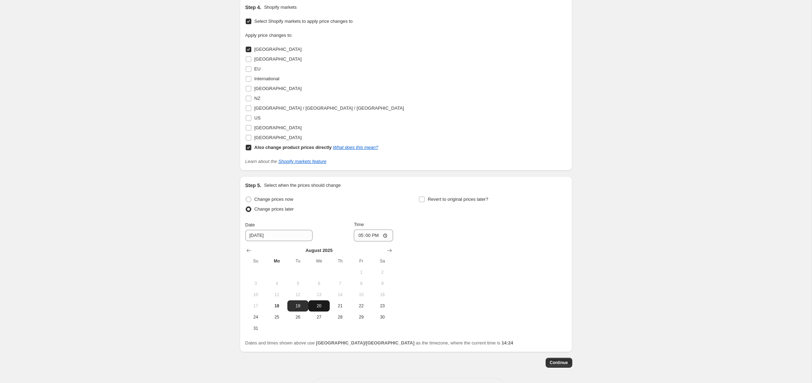
drag, startPoint x: 272, startPoint y: 305, endPoint x: 318, endPoint y: 306, distance: 46.2
click at [272, 306] on span "18" at bounding box center [276, 306] width 15 height 6
type input "[DATE]"
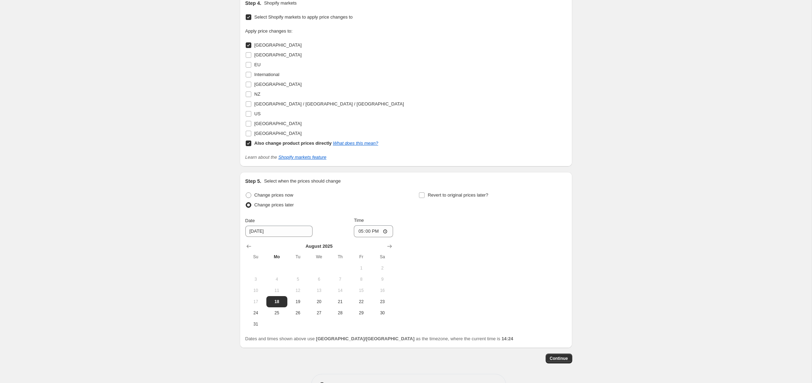
scroll to position [778, 0]
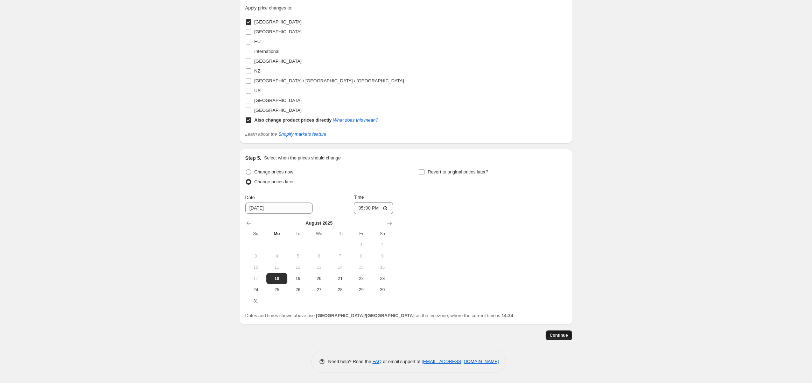
click at [556, 334] on span "Continue" at bounding box center [559, 335] width 18 height 6
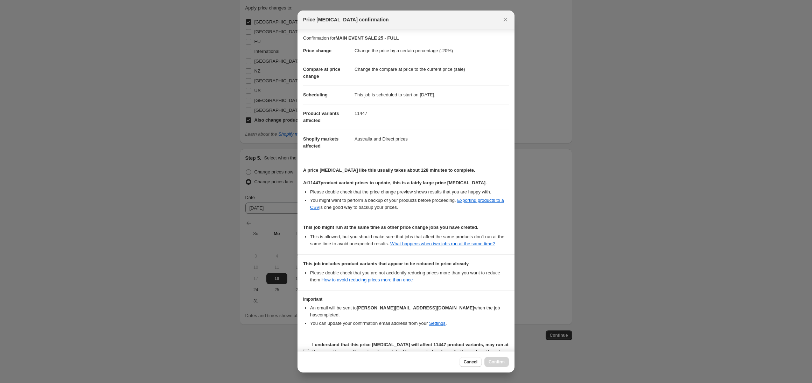
scroll to position [18, 0]
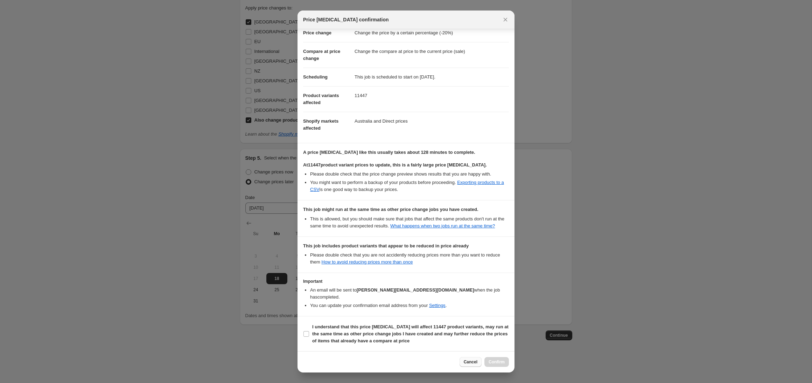
click at [465, 362] on span "Cancel" at bounding box center [471, 362] width 14 height 6
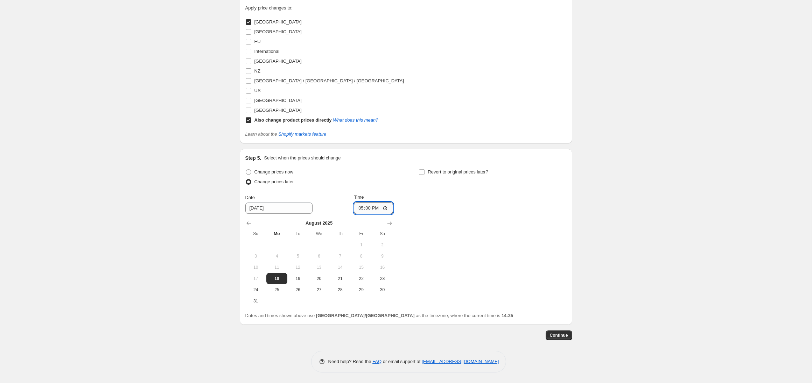
click at [359, 208] on input "17:00" at bounding box center [373, 208] width 39 height 12
type input "16:00"
click at [411, 215] on div "Change prices now Change prices later Date [DATE] Time 16:00 [DATE] Su Mo Tu We…" at bounding box center [405, 236] width 321 height 139
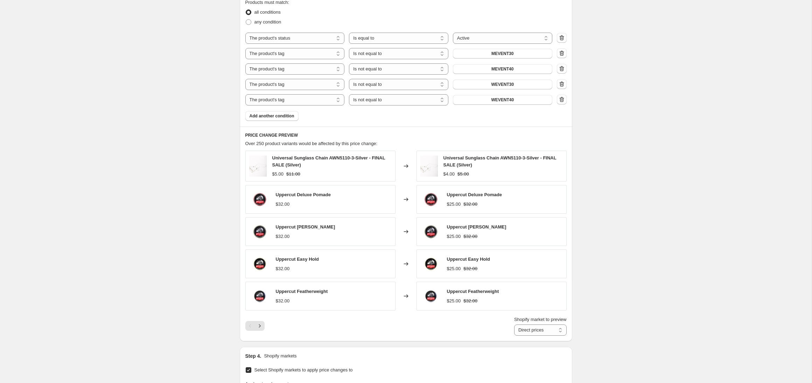
scroll to position [467, 0]
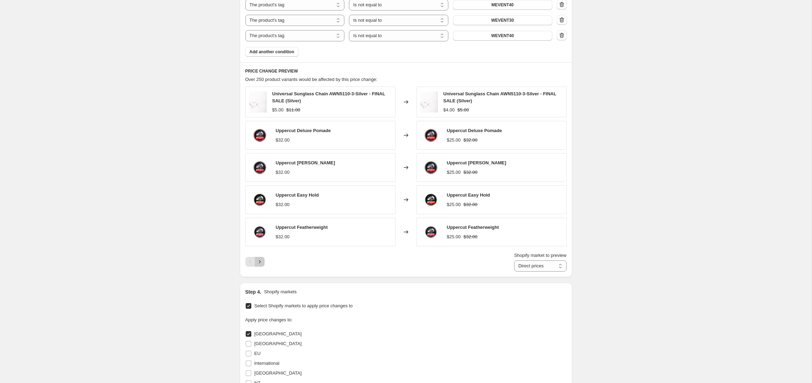
click at [259, 264] on icon "Next" at bounding box center [259, 261] width 7 height 7
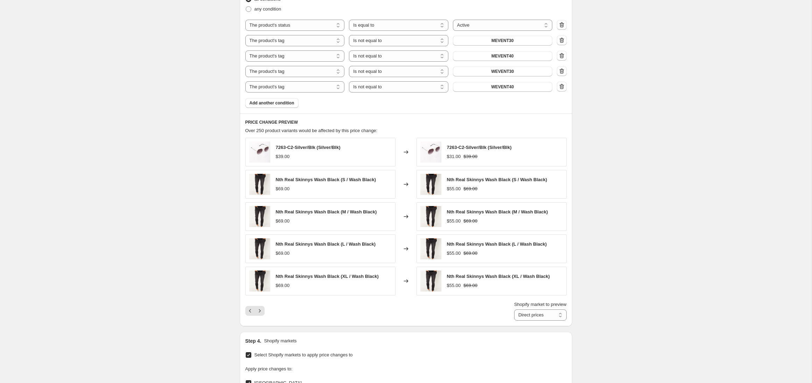
scroll to position [393, 0]
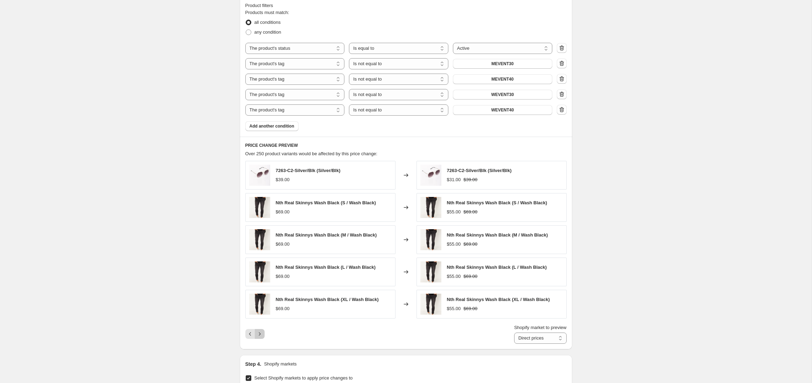
click at [258, 335] on icon "Next" at bounding box center [259, 333] width 7 height 7
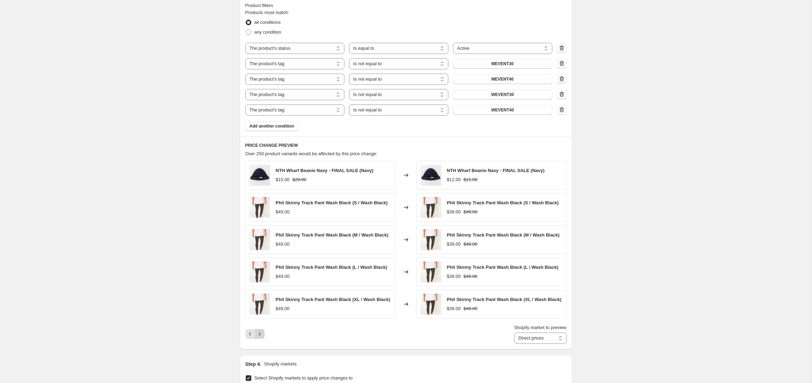
click at [257, 335] on icon "Next" at bounding box center [259, 333] width 7 height 7
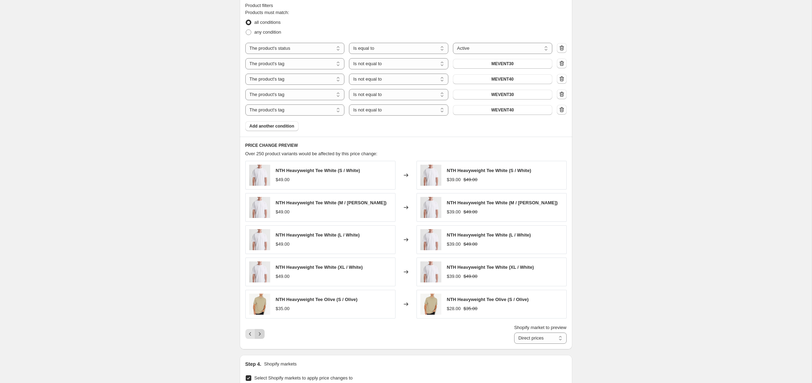
click at [257, 335] on icon "Next" at bounding box center [259, 333] width 7 height 7
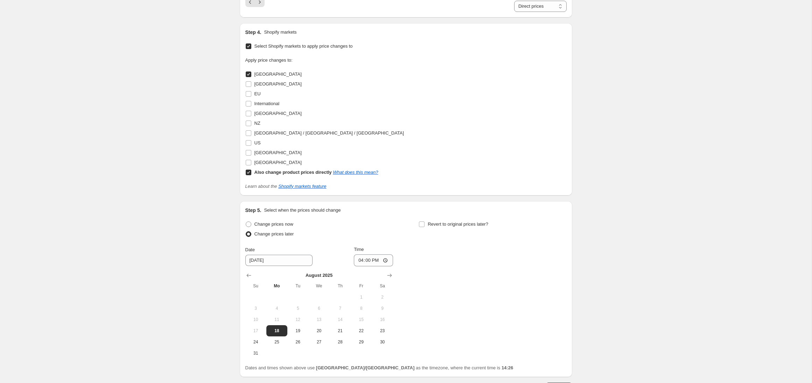
scroll to position [776, 0]
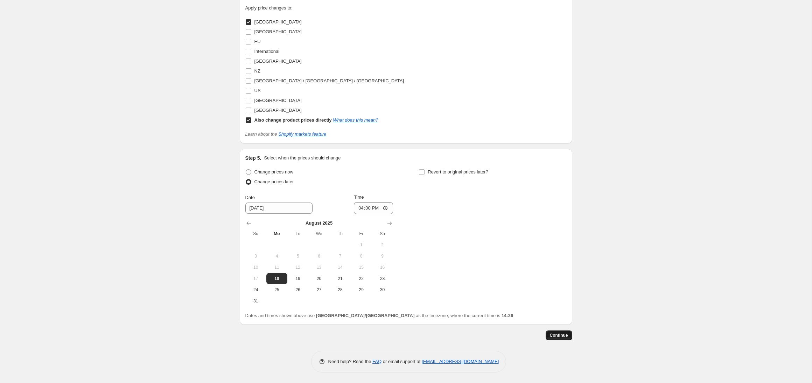
click at [547, 336] on button "Continue" at bounding box center [559, 335] width 27 height 10
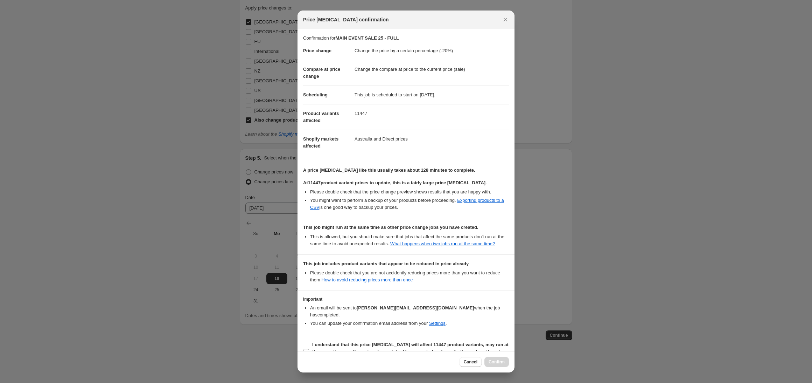
scroll to position [18, 0]
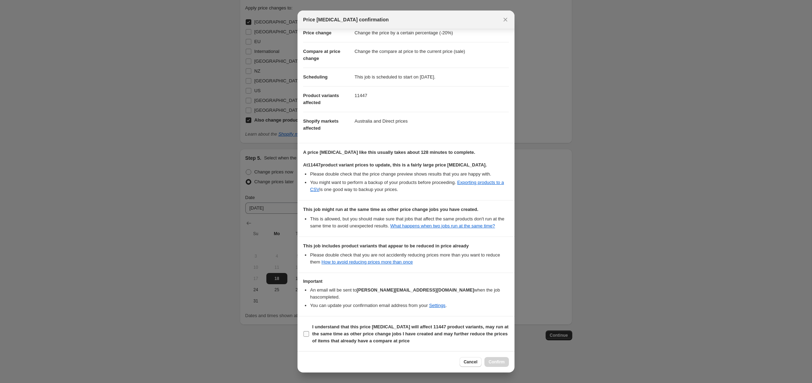
click at [309, 331] on span ":rit:" at bounding box center [306, 334] width 6 height 6
click at [309, 331] on input "I understand that this price [MEDICAL_DATA] will affect 11447 product variants,…" at bounding box center [307, 334] width 6 height 6
checkbox input "true"
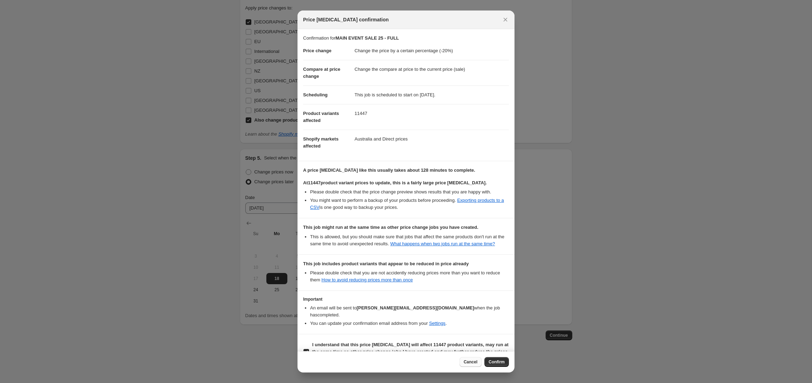
click at [466, 359] on button "Cancel" at bounding box center [471, 362] width 22 height 10
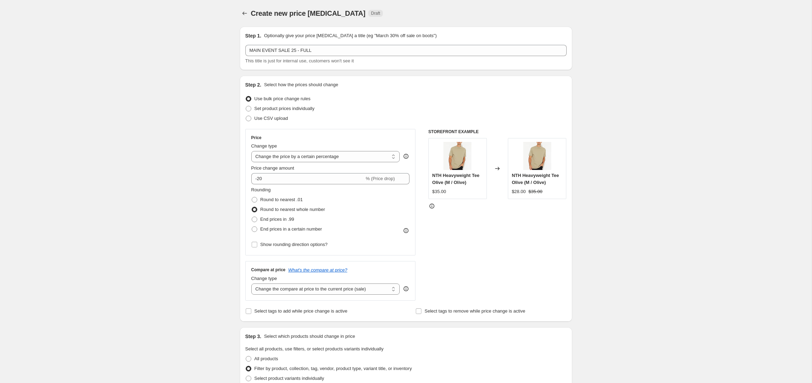
scroll to position [776, 0]
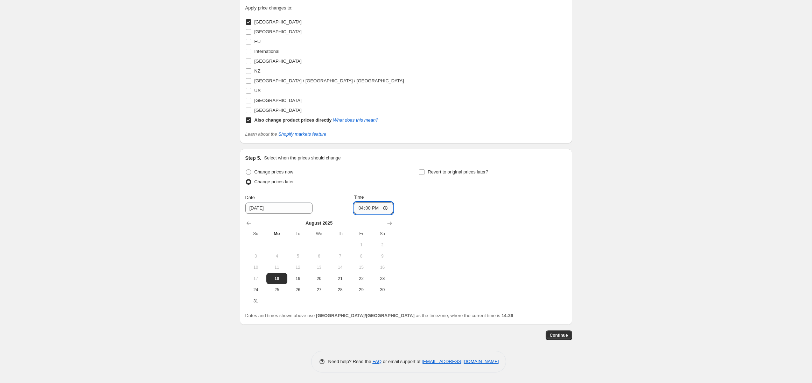
click at [360, 208] on input "16:00" at bounding box center [373, 208] width 39 height 12
type input "15:30"
click at [434, 214] on div "Change prices now Change prices later Date [DATE] Time 15:[DATE] Mo Tu We Th Fr…" at bounding box center [405, 236] width 321 height 139
click at [564, 336] on span "Continue" at bounding box center [559, 335] width 18 height 6
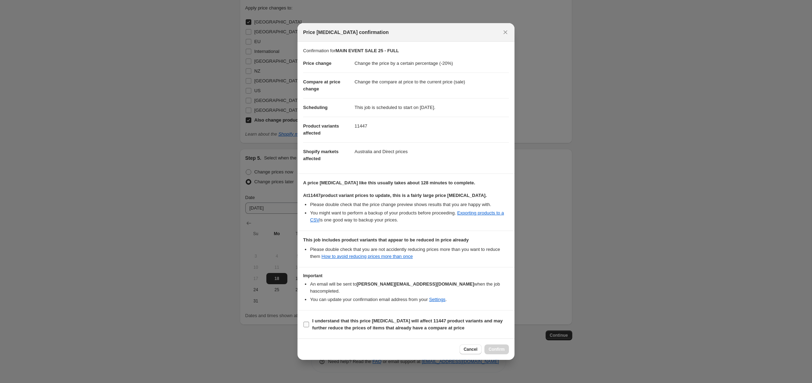
click at [311, 319] on label "I understand that this price [MEDICAL_DATA] will affect 11447 product variants …" at bounding box center [406, 324] width 206 height 17
click at [309, 321] on input "I understand that this price [MEDICAL_DATA] will affect 11447 product variants …" at bounding box center [307, 324] width 6 height 6
checkbox input "true"
click at [490, 346] on span "Confirm" at bounding box center [497, 349] width 16 height 6
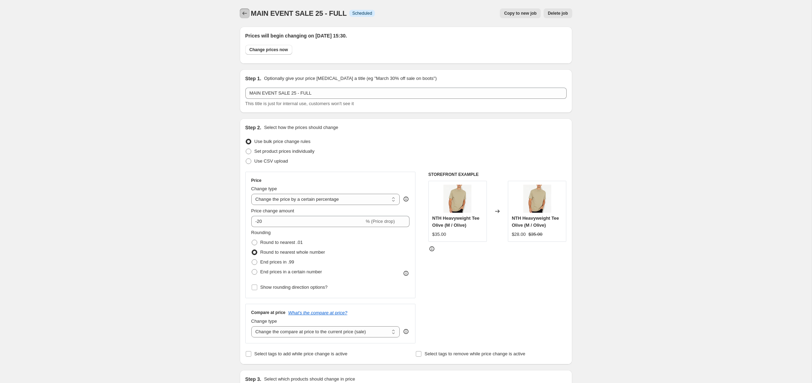
click at [242, 14] on icon "Price change jobs" at bounding box center [244, 13] width 7 height 7
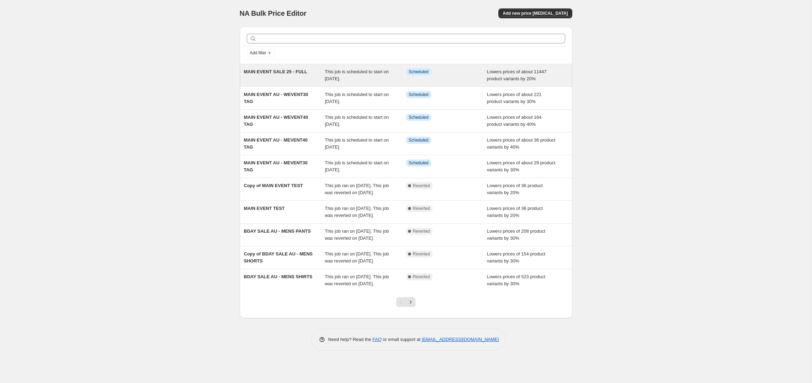
click at [295, 68] on div "MAIN EVENT SALE 25 - FULL" at bounding box center [284, 75] width 81 height 14
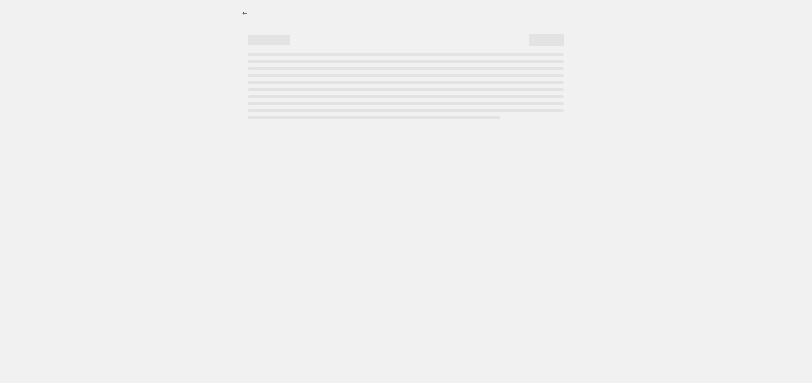
select select "percentage"
select select "product_status"
select select "tag"
select select "not_equal"
select select "tag"
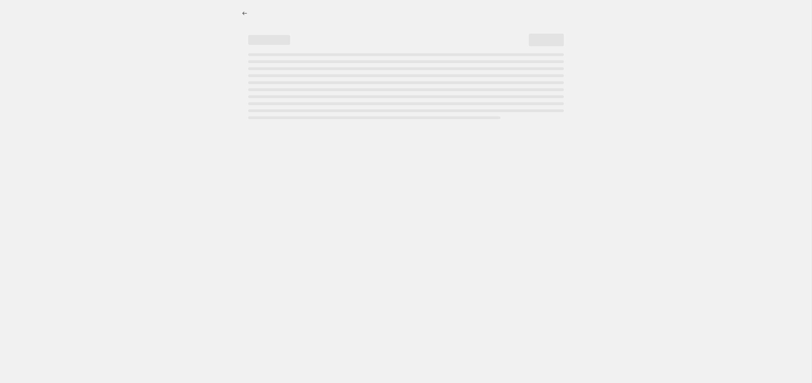
select select "not_equal"
select select "tag"
select select "not_equal"
select select "tag"
select select "not_equal"
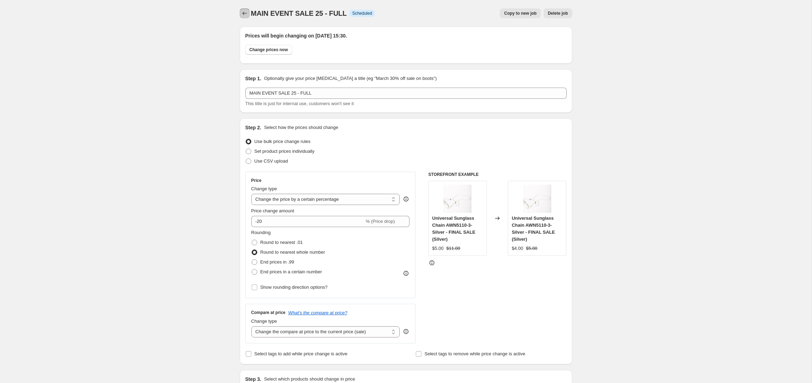
click at [244, 12] on icon "Price change jobs" at bounding box center [244, 14] width 5 height 4
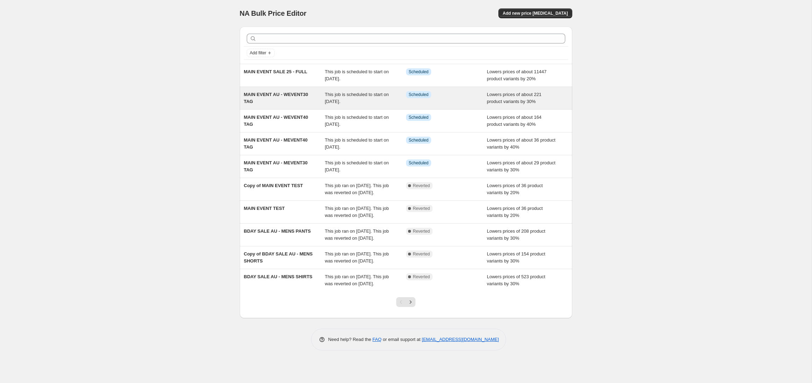
click at [284, 99] on div "MAIN EVENT AU - WEVENT30 TAG" at bounding box center [284, 98] width 81 height 14
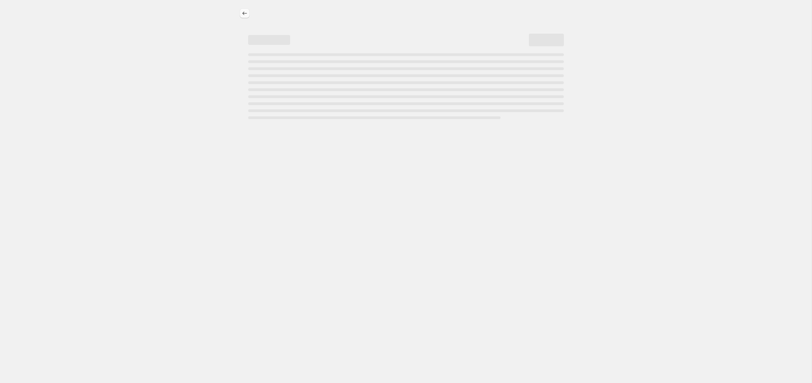
select select "percentage"
select select "product_status"
select select "tag"
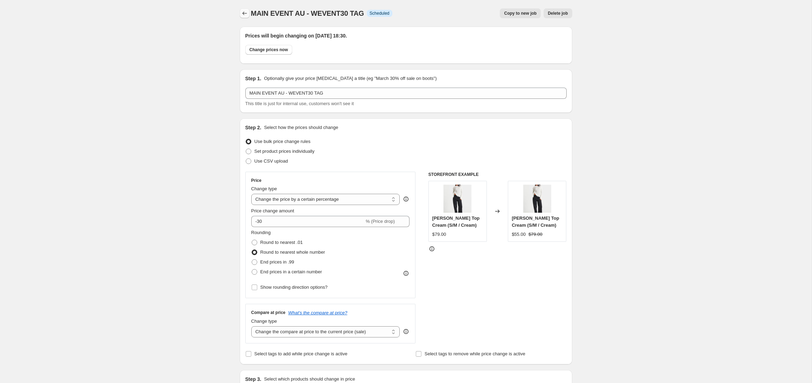
click at [244, 12] on icon "Price change jobs" at bounding box center [244, 13] width 7 height 7
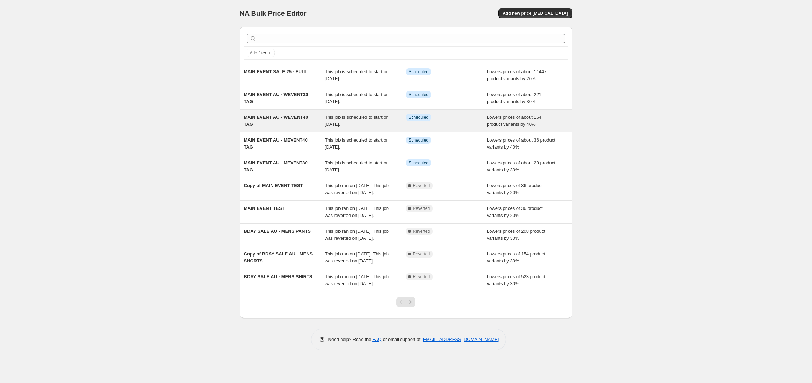
click at [277, 112] on div "MAIN EVENT AU - WEVENT40 TAG This job is scheduled to start on [DATE]. Info Sch…" at bounding box center [406, 121] width 333 height 22
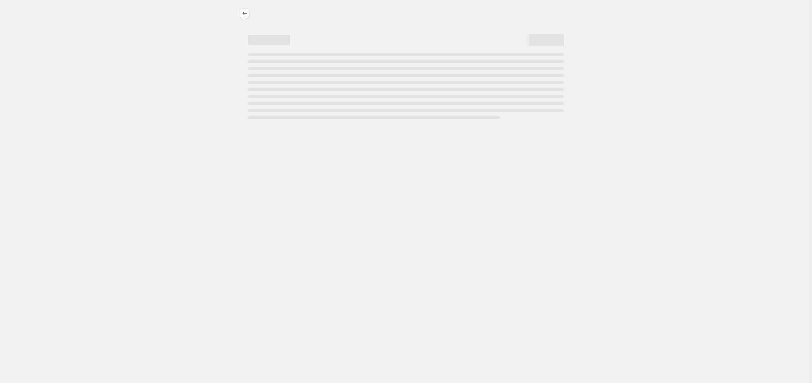
select select "percentage"
select select "product_status"
select select "tag"
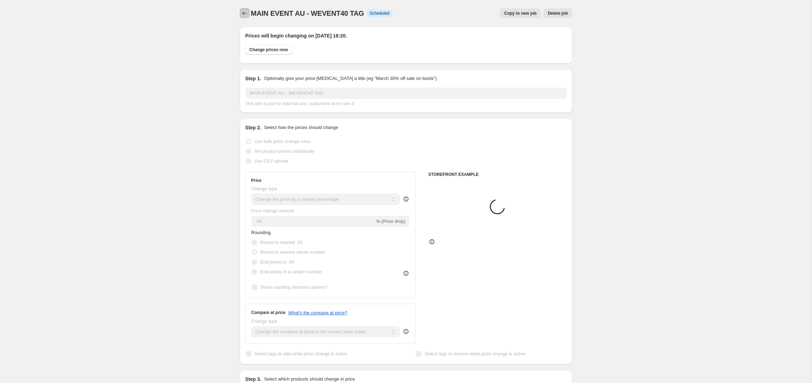
click at [243, 13] on icon "Price change jobs" at bounding box center [244, 14] width 5 height 4
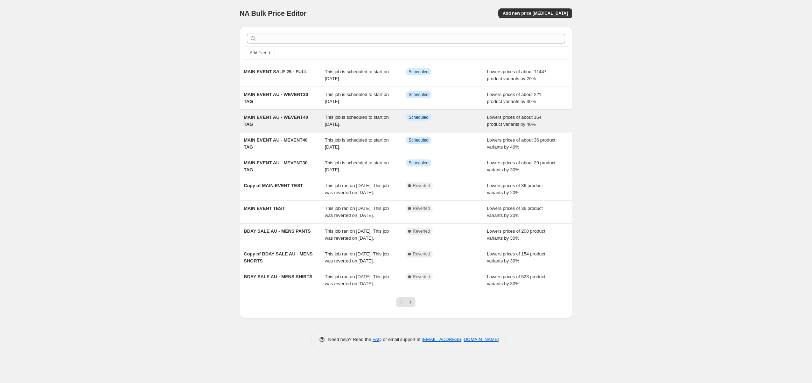
click at [279, 121] on div "MAIN EVENT AU - WEVENT40 TAG" at bounding box center [284, 121] width 81 height 14
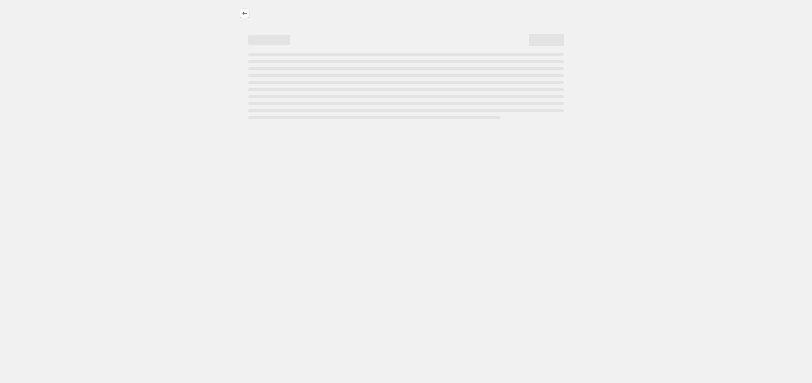
select select "percentage"
select select "product_status"
select select "tag"
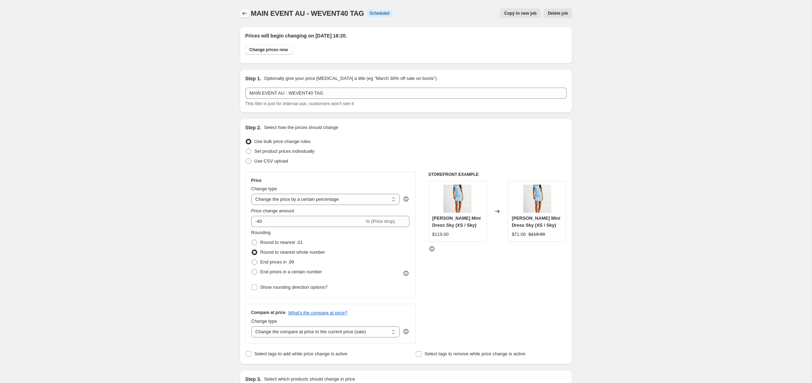
click at [244, 16] on icon "Price change jobs" at bounding box center [244, 13] width 7 height 7
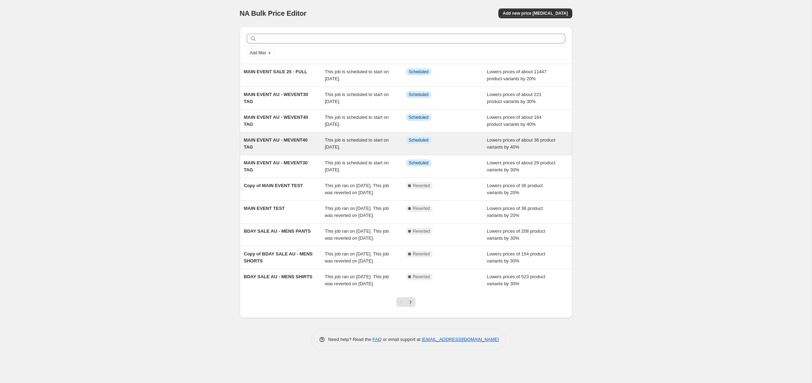
click at [278, 139] on span "MAIN EVENT AU - MEVENT40 TAG" at bounding box center [276, 143] width 64 height 12
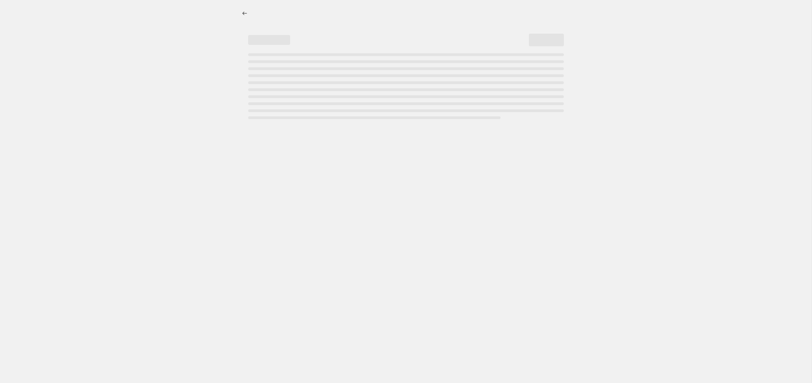
select select "percentage"
select select "product_status"
select select "tag"
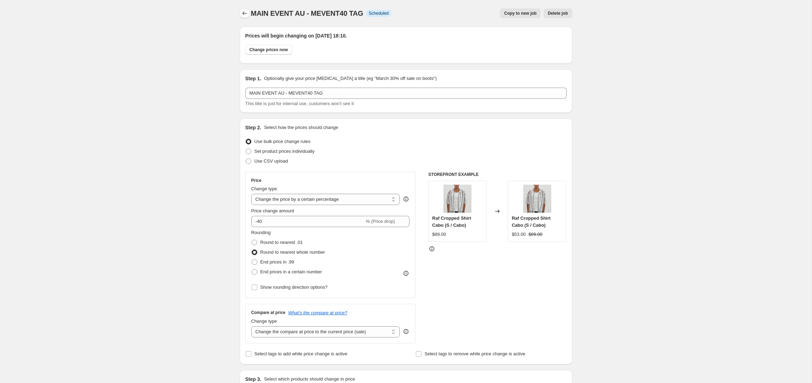
click at [244, 12] on icon "Price change jobs" at bounding box center [244, 13] width 7 height 7
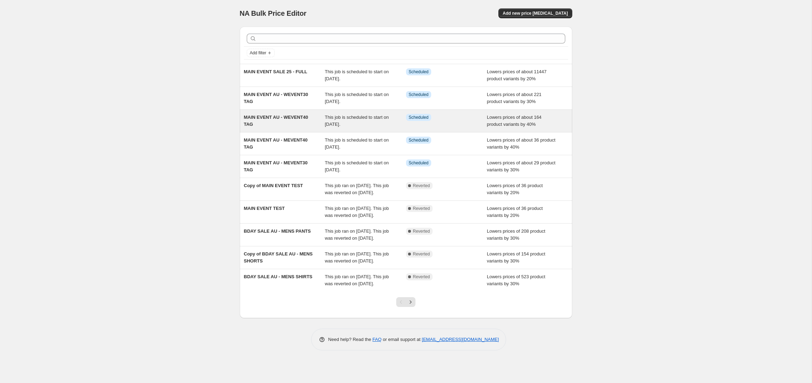
click at [287, 115] on span "MAIN EVENT AU - WEVENT40 TAG" at bounding box center [276, 121] width 64 height 12
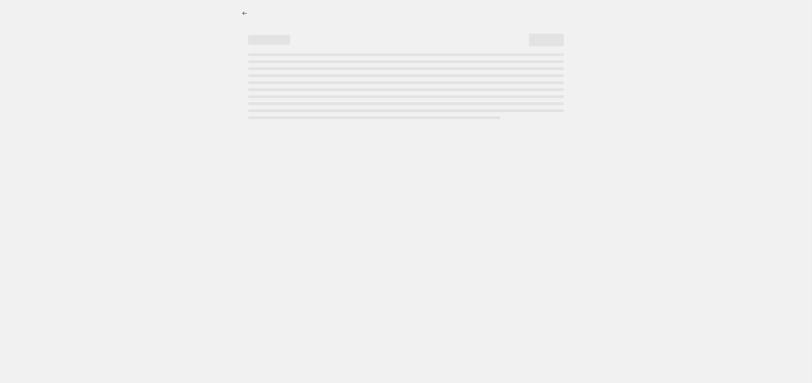
select select "percentage"
select select "product_status"
select select "tag"
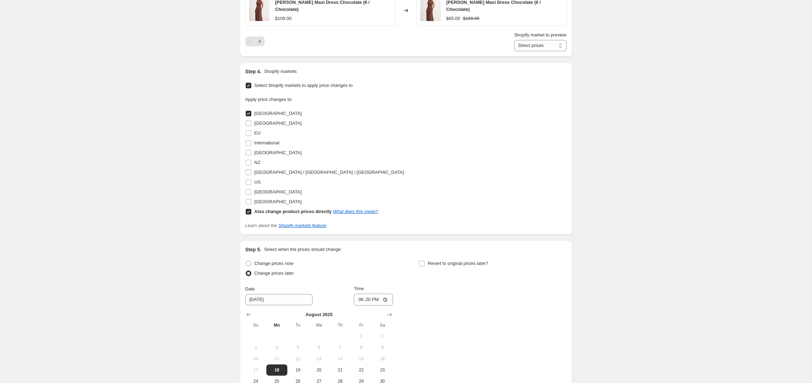
scroll to position [773, 0]
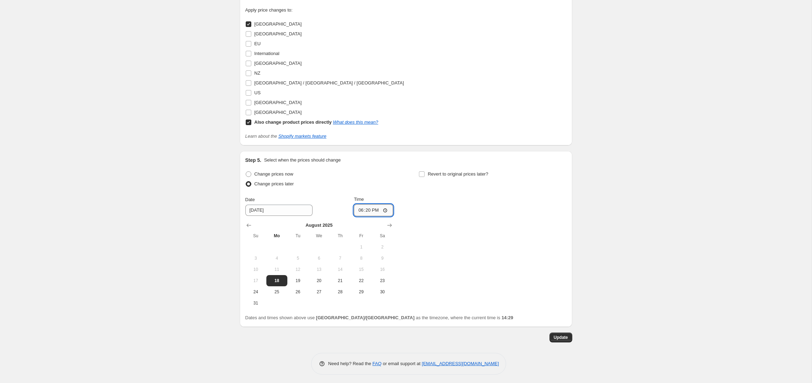
click at [367, 208] on input "18:20" at bounding box center [373, 210] width 39 height 12
type input "18:40"
click at [562, 337] on span "Update" at bounding box center [561, 337] width 14 height 6
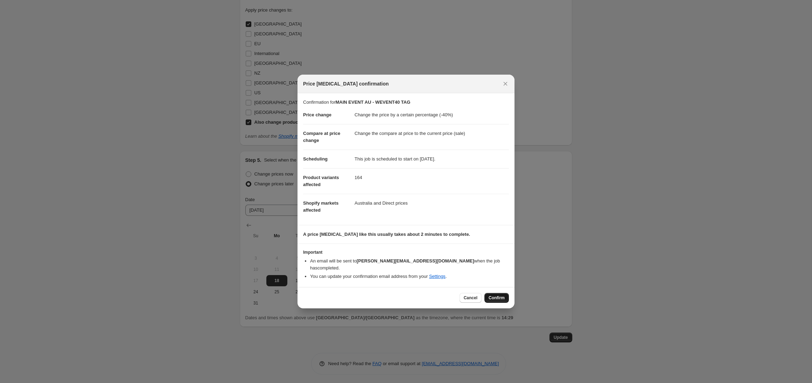
click at [498, 295] on span "Confirm" at bounding box center [497, 298] width 16 height 6
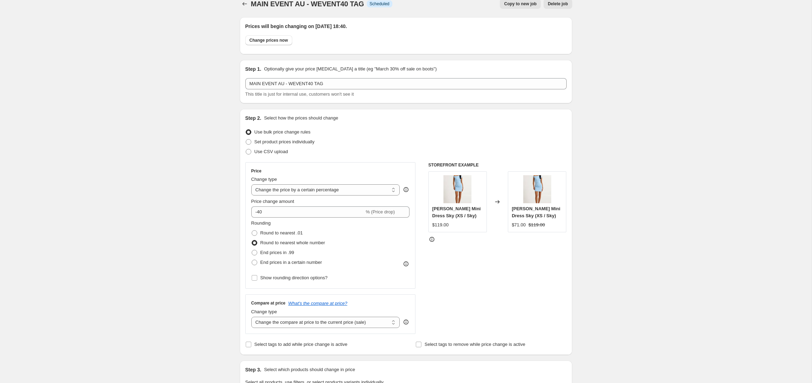
scroll to position [0, 0]
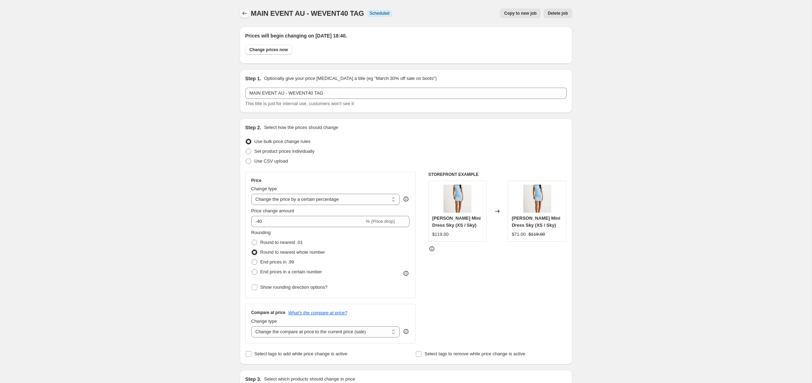
click at [242, 14] on icon "Price change jobs" at bounding box center [244, 13] width 7 height 7
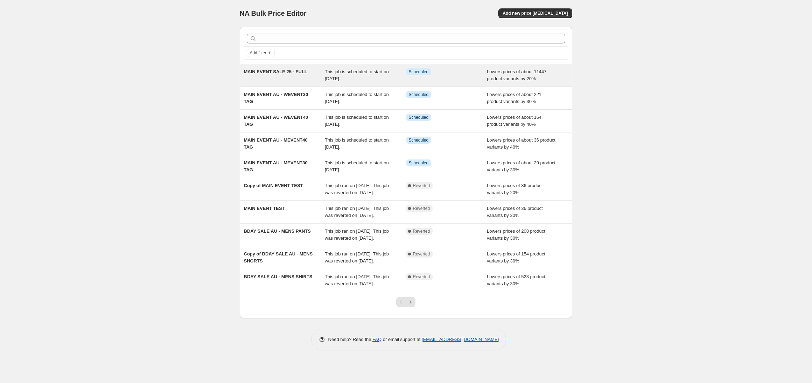
click at [278, 74] on span "MAIN EVENT SALE 25 - FULL" at bounding box center [275, 71] width 63 height 5
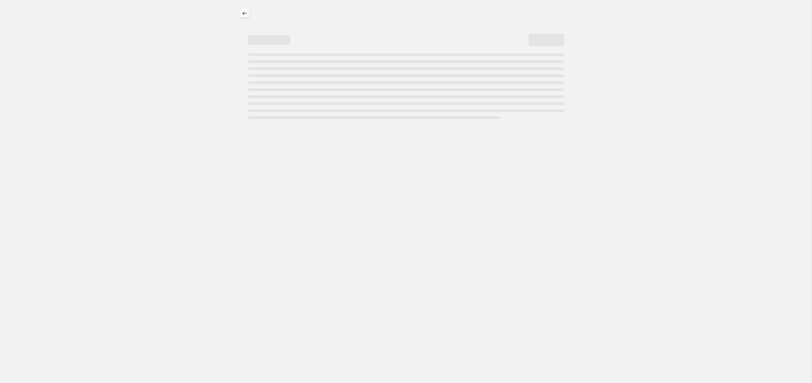
select select "percentage"
select select "product_status"
select select "tag"
select select "not_equal"
select select "tag"
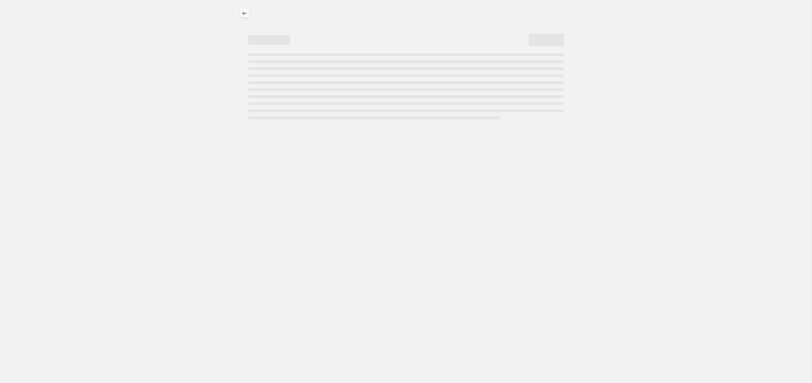
select select "not_equal"
select select "tag"
select select "not_equal"
select select "tag"
select select "not_equal"
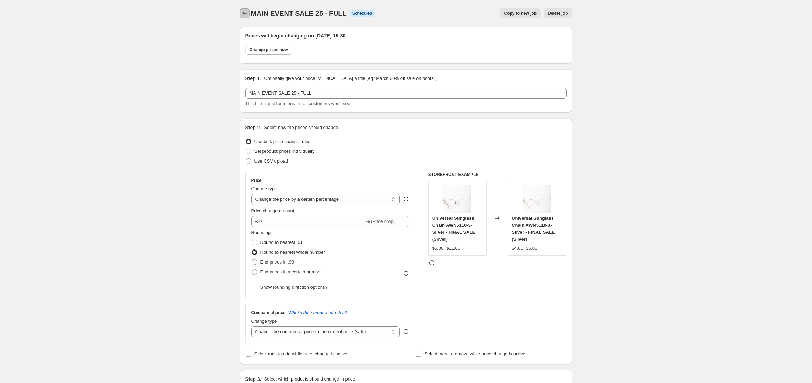
click at [244, 11] on icon "Price change jobs" at bounding box center [244, 13] width 7 height 7
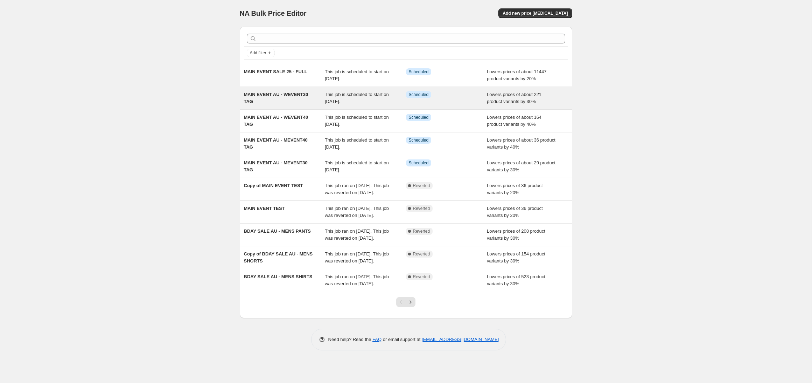
click at [268, 93] on span "MAIN EVENT AU - WEVENT30 TAG" at bounding box center [276, 98] width 64 height 12
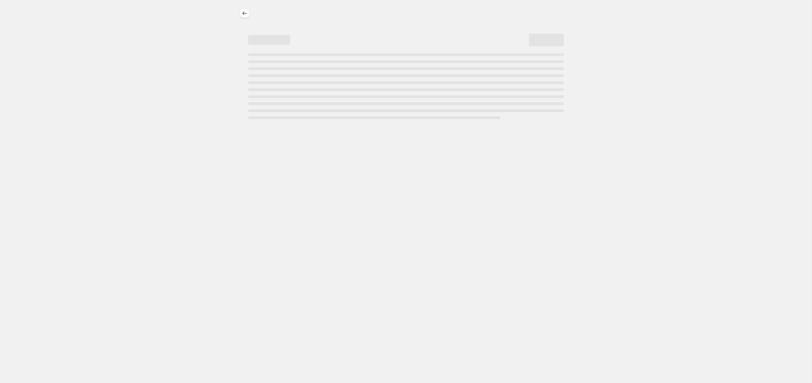
select select "percentage"
select select "product_status"
select select "tag"
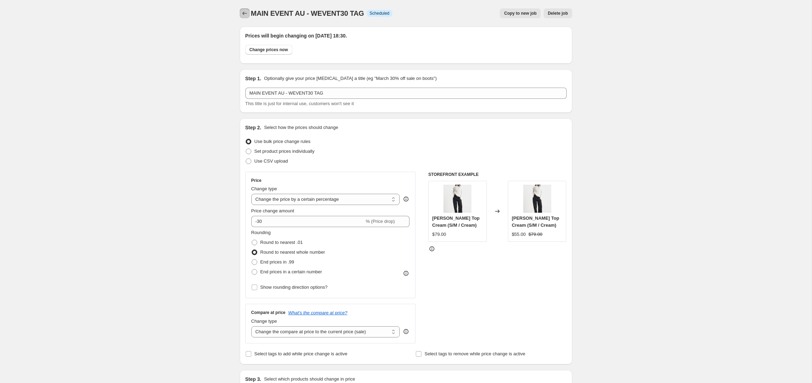
click at [245, 14] on icon "Price change jobs" at bounding box center [244, 13] width 7 height 7
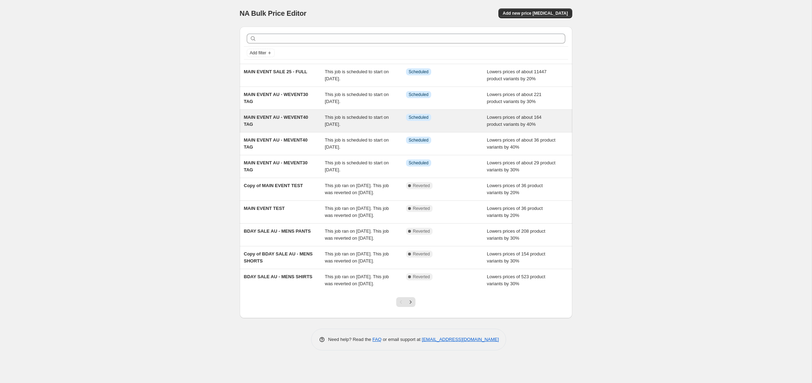
click at [263, 115] on span "MAIN EVENT AU - WEVENT40 TAG" at bounding box center [276, 121] width 64 height 12
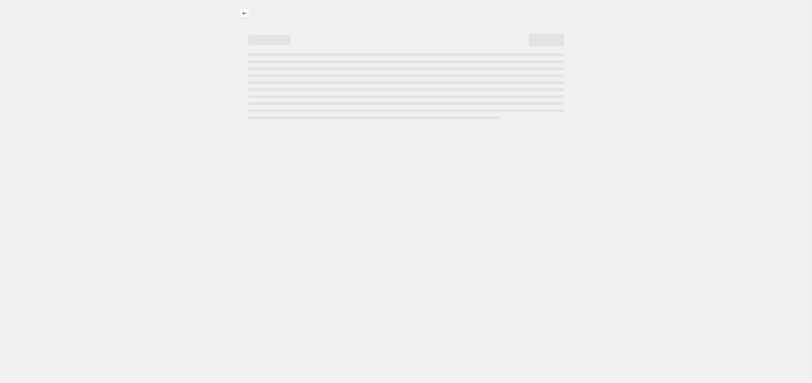
select select "percentage"
select select "product_status"
select select "tag"
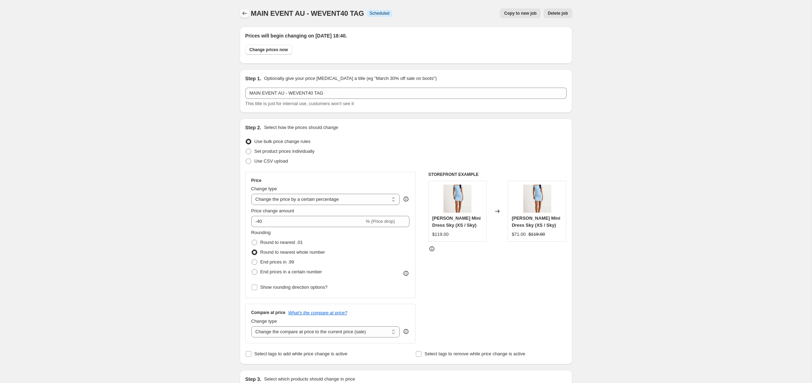
click at [244, 15] on icon "Price change jobs" at bounding box center [244, 13] width 7 height 7
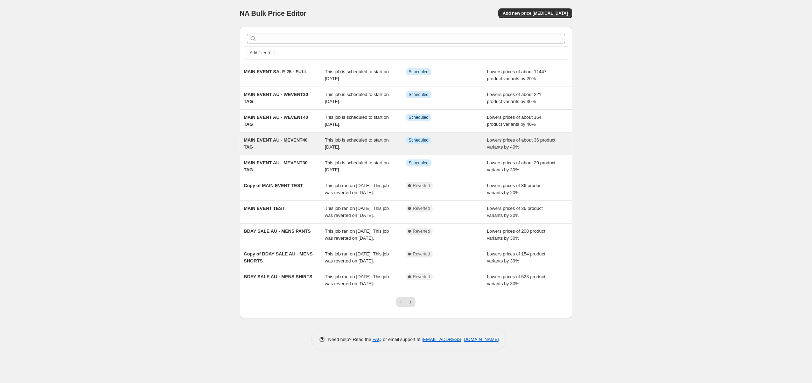
click at [263, 136] on div "MAIN EVENT AU - MEVENT40 TAG This job is scheduled to start on [DATE]. Info Sch…" at bounding box center [406, 143] width 333 height 22
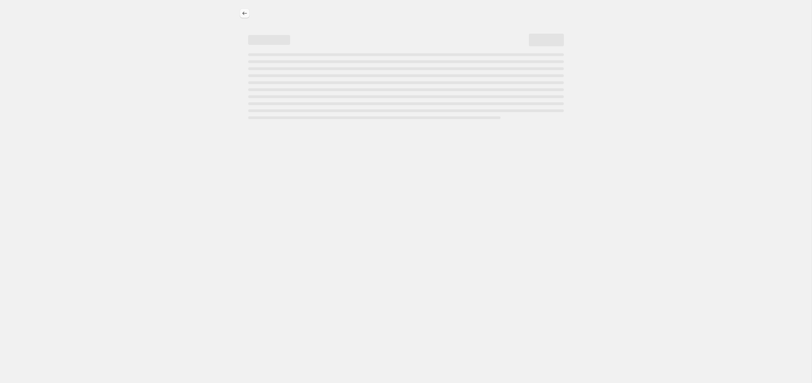
select select "percentage"
select select "product_status"
select select "tag"
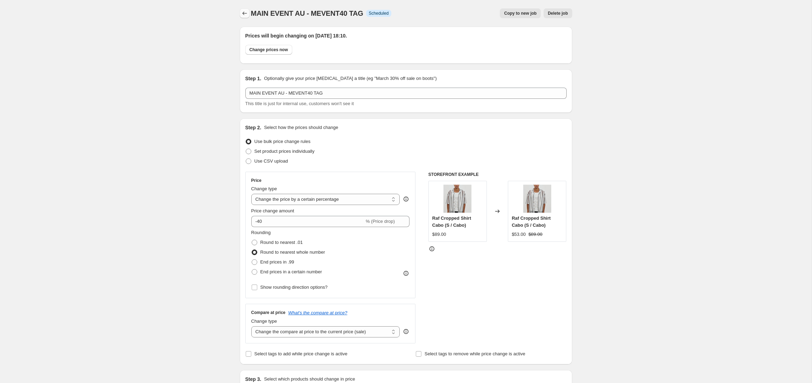
click at [245, 15] on icon "Price change jobs" at bounding box center [244, 13] width 7 height 7
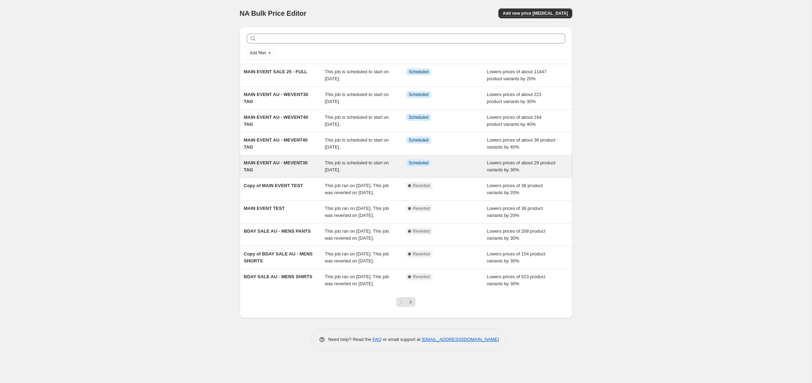
click at [281, 168] on div "MAIN EVENT AU - MEVENT30 TAG" at bounding box center [284, 166] width 81 height 14
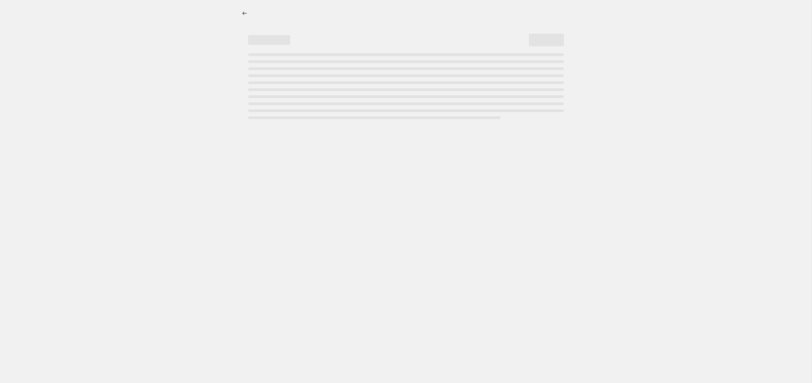
select select "percentage"
select select "product_status"
select select "tag"
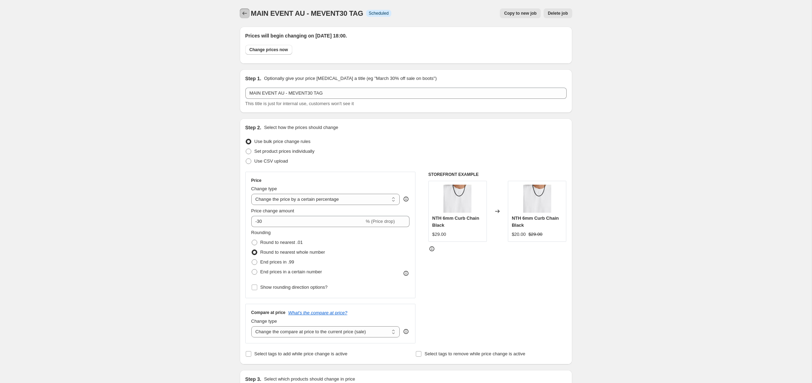
click at [246, 15] on icon "Price change jobs" at bounding box center [244, 13] width 7 height 7
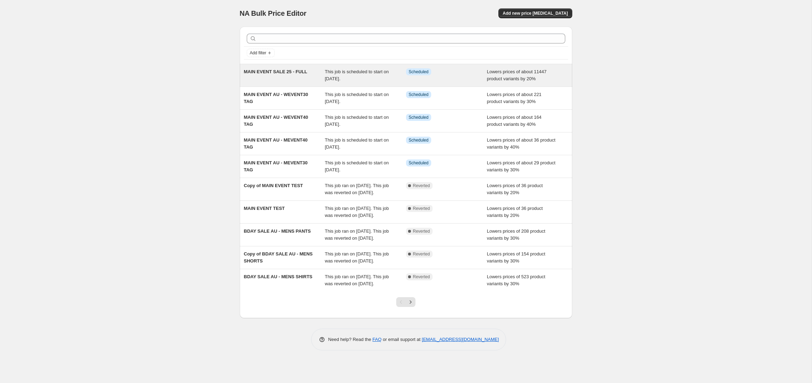
click at [295, 73] on span "MAIN EVENT SALE 25 - FULL" at bounding box center [275, 71] width 63 height 5
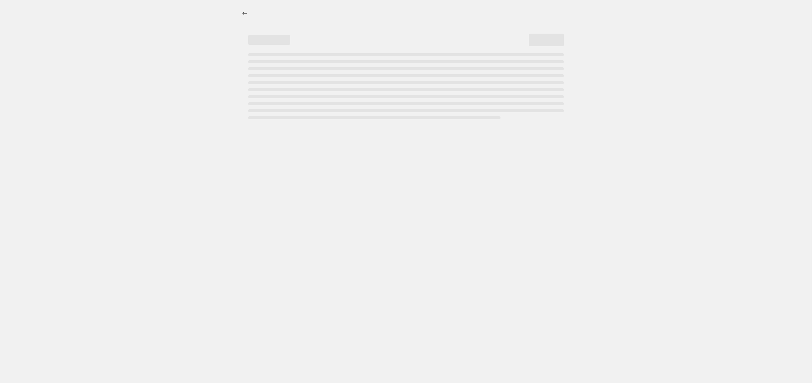
select select "percentage"
select select "product_status"
select select "tag"
select select "not_equal"
select select "tag"
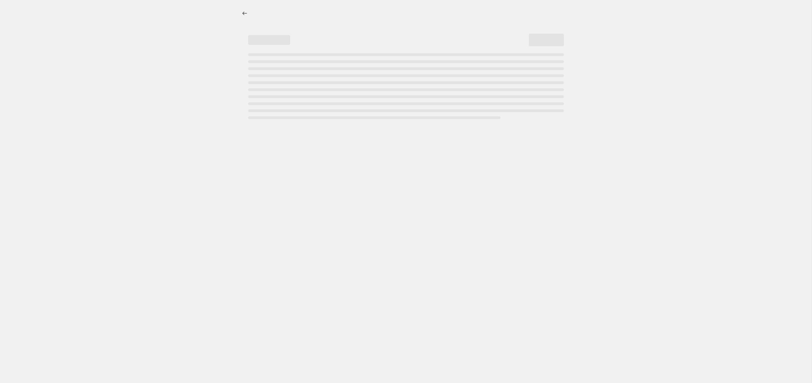
select select "not_equal"
select select "tag"
select select "not_equal"
select select "tag"
select select "not_equal"
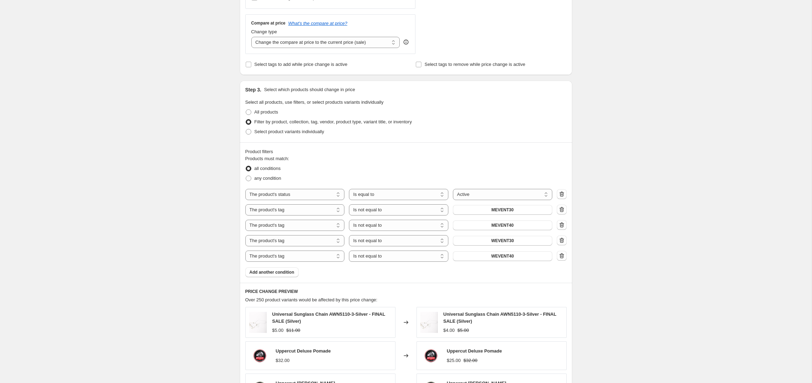
scroll to position [247, 0]
